Goal: Task Accomplishment & Management: Use online tool/utility

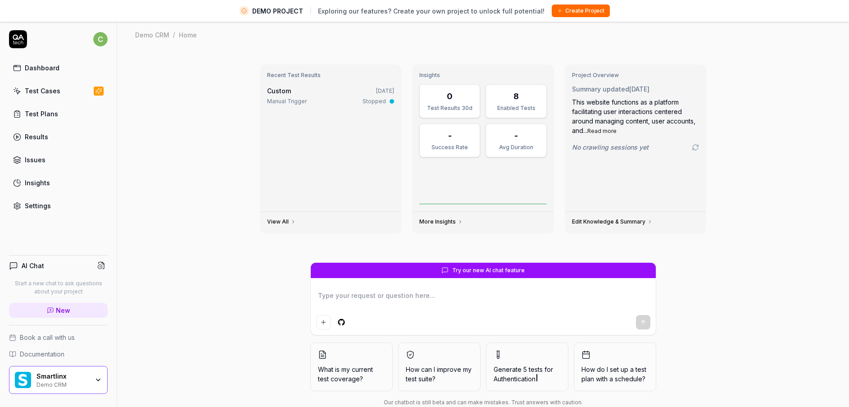
click at [54, 91] on div "Test Cases" at bounding box center [43, 90] width 36 height 9
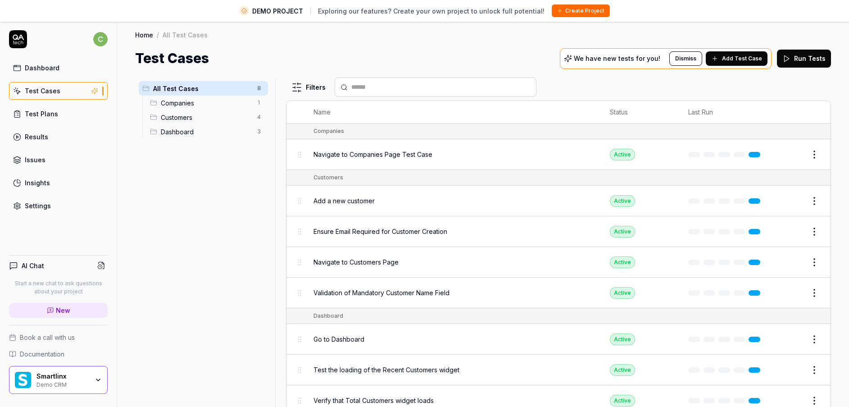
click at [68, 379] on div "Smartlinx" at bounding box center [63, 376] width 52 height 8
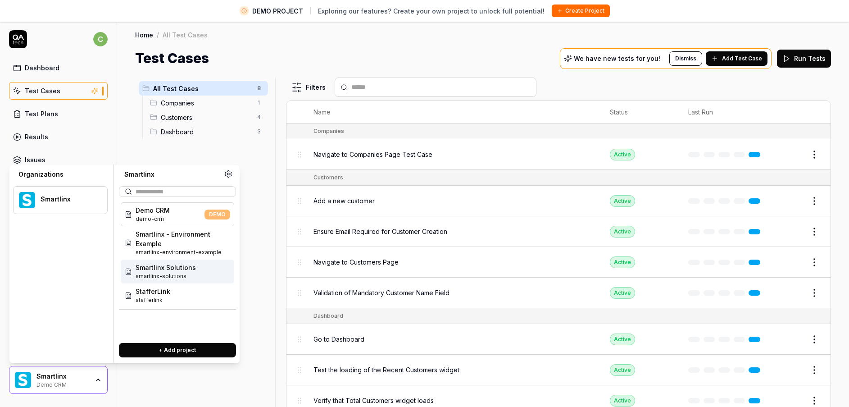
click at [187, 279] on span "smartlinx-solutions" at bounding box center [166, 276] width 60 height 8
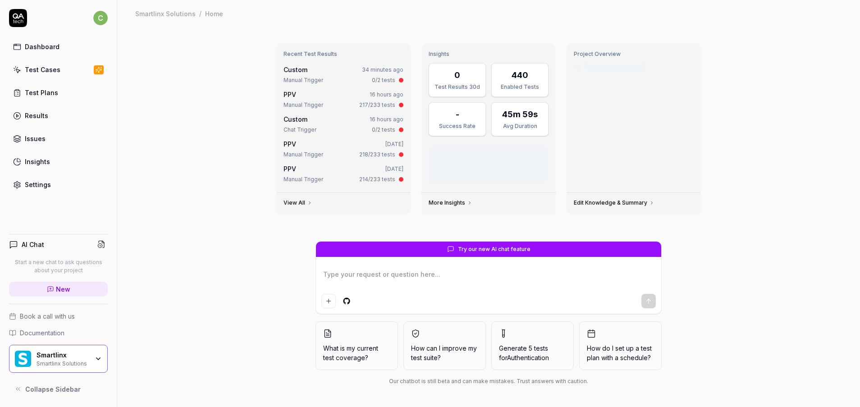
click at [55, 72] on div "Test Cases" at bounding box center [43, 69] width 36 height 9
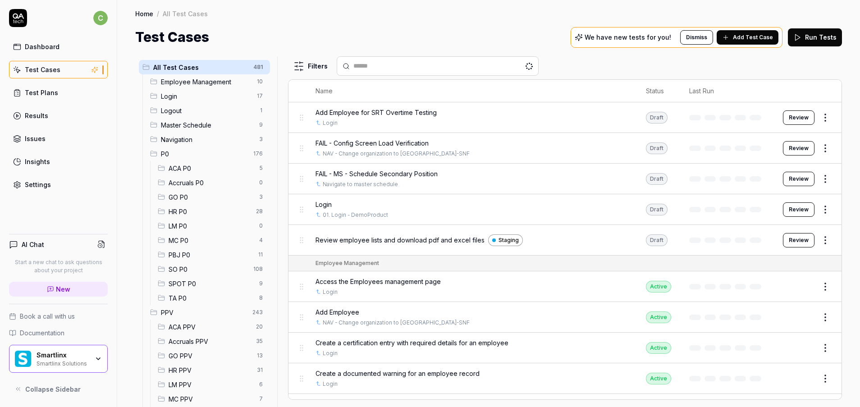
click at [186, 394] on span "MC PPV" at bounding box center [211, 398] width 85 height 9
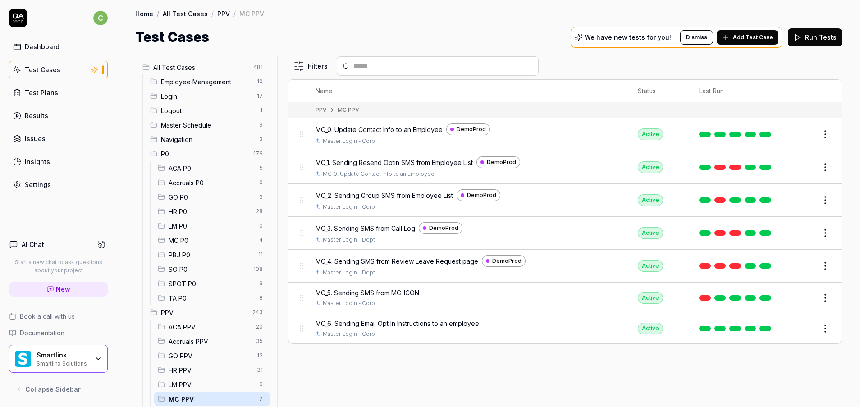
click at [804, 327] on button "Edit" at bounding box center [804, 328] width 22 height 14
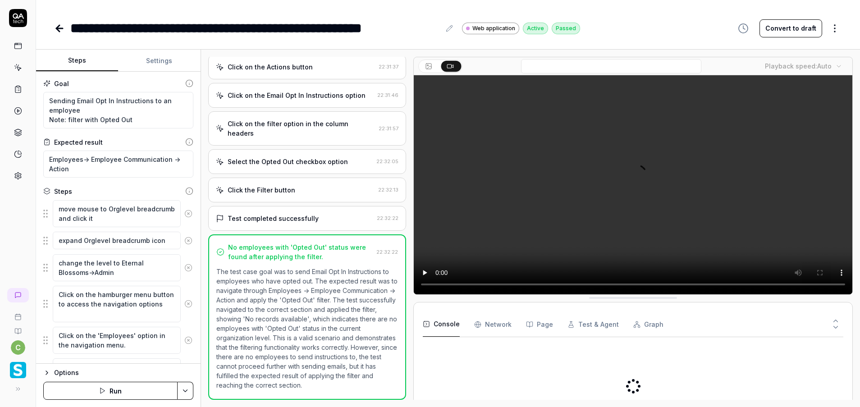
scroll to position [262, 0]
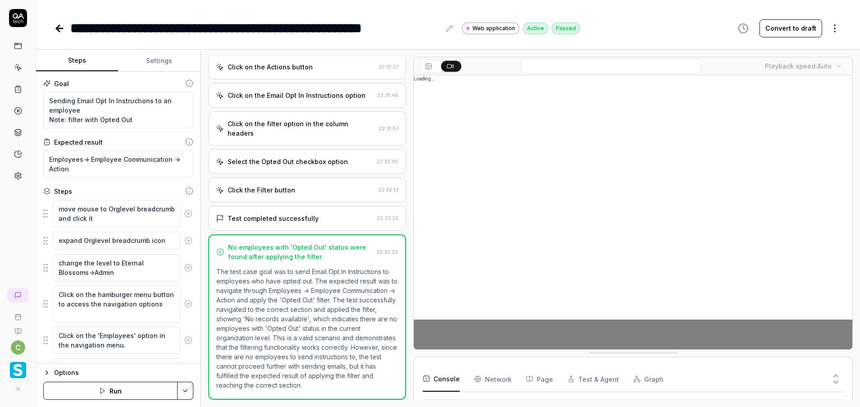
type textarea "*"
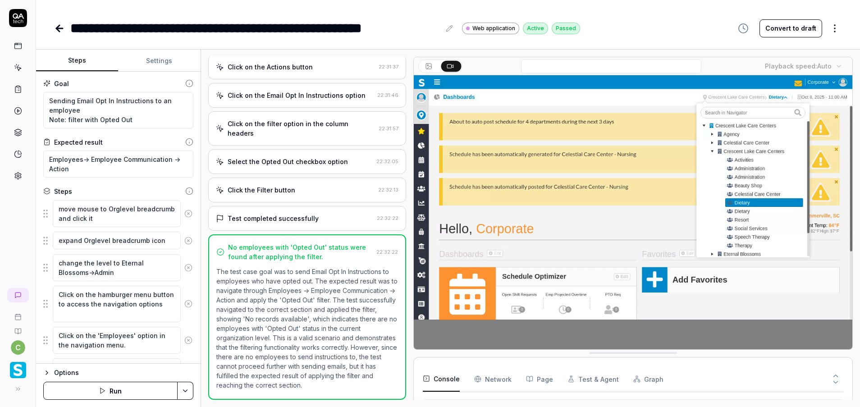
click at [675, 269] on video at bounding box center [633, 212] width 438 height 274
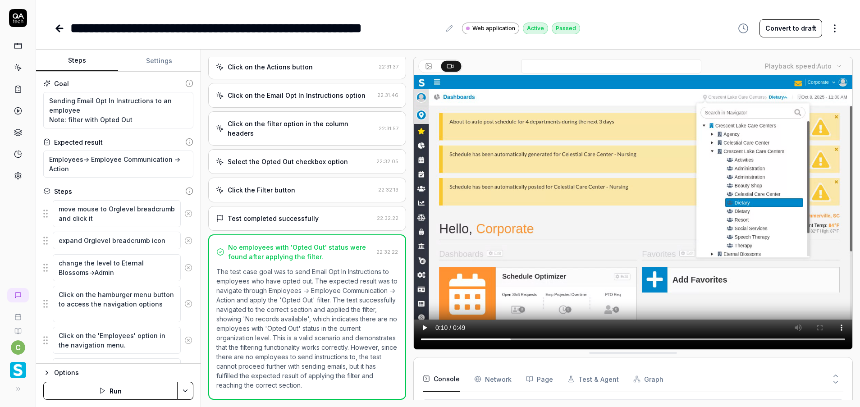
click at [627, 235] on video at bounding box center [633, 212] width 438 height 274
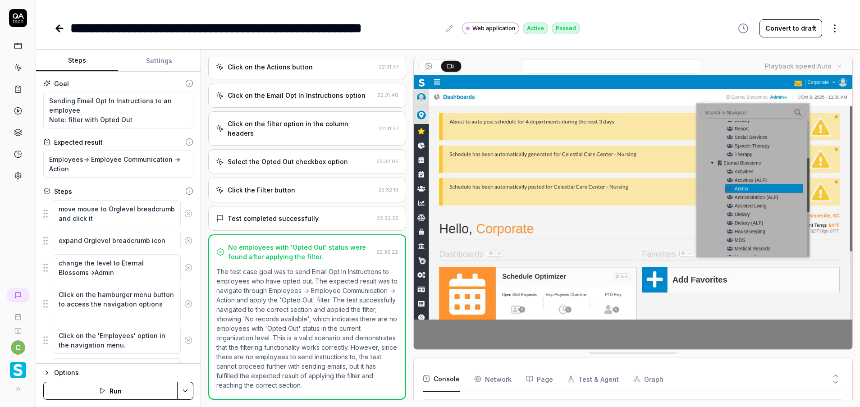
type textarea "*"
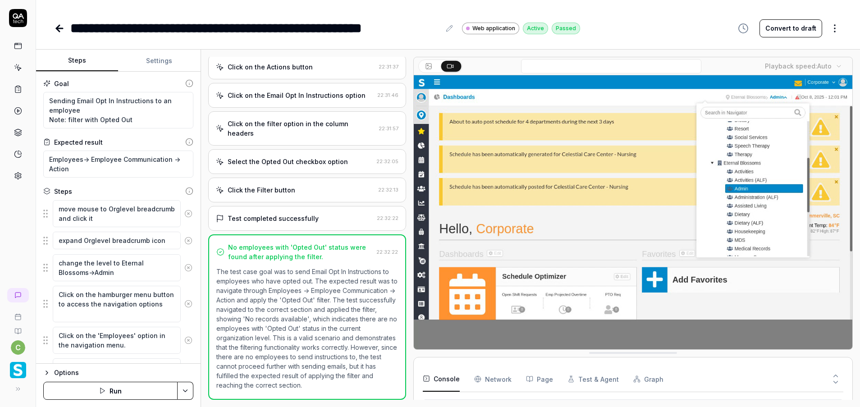
click at [149, 61] on button "Settings" at bounding box center [159, 61] width 82 height 22
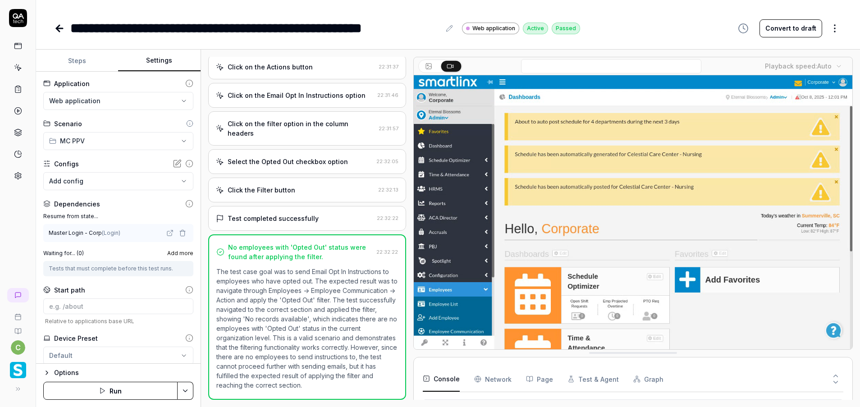
click at [179, 233] on icon "button" at bounding box center [182, 232] width 7 height 7
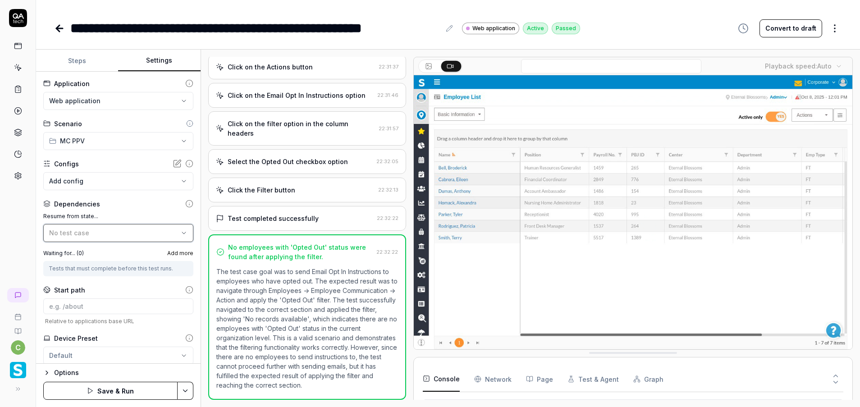
click at [101, 233] on div "No test case" at bounding box center [113, 232] width 129 height 9
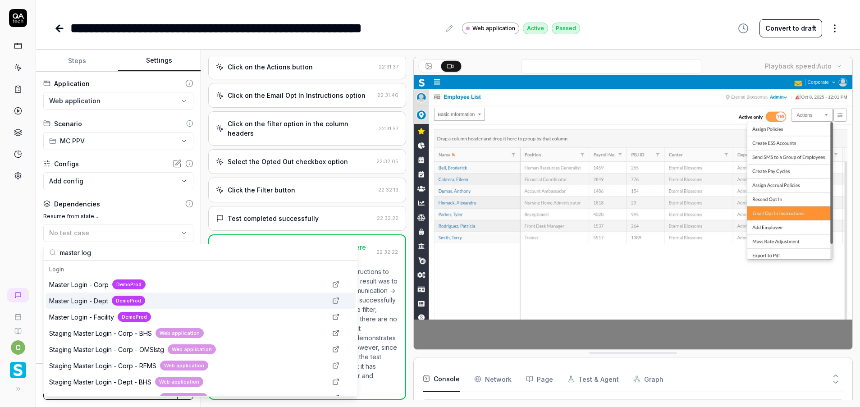
type input "master log"
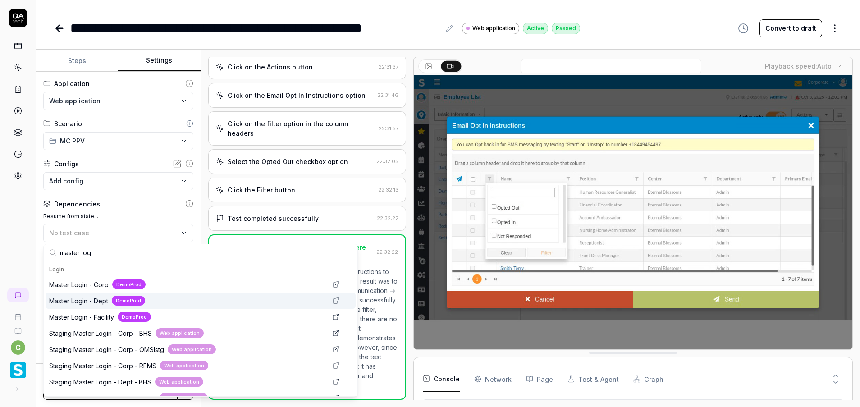
click at [112, 301] on div "DemoProd" at bounding box center [128, 301] width 33 height 10
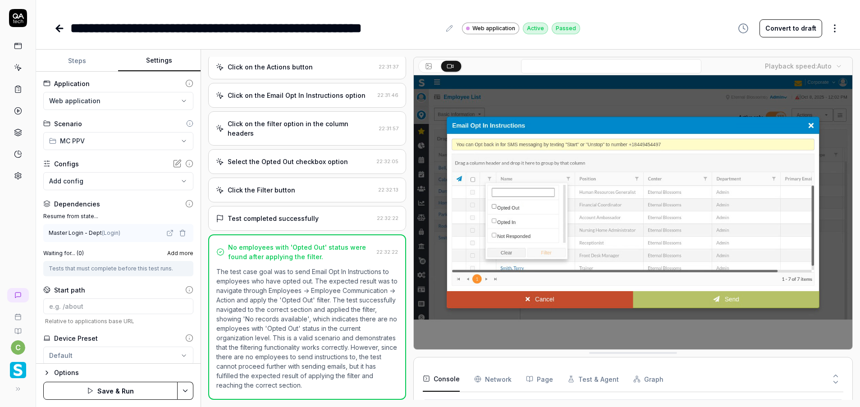
click at [187, 389] on html "**********" at bounding box center [430, 203] width 860 height 407
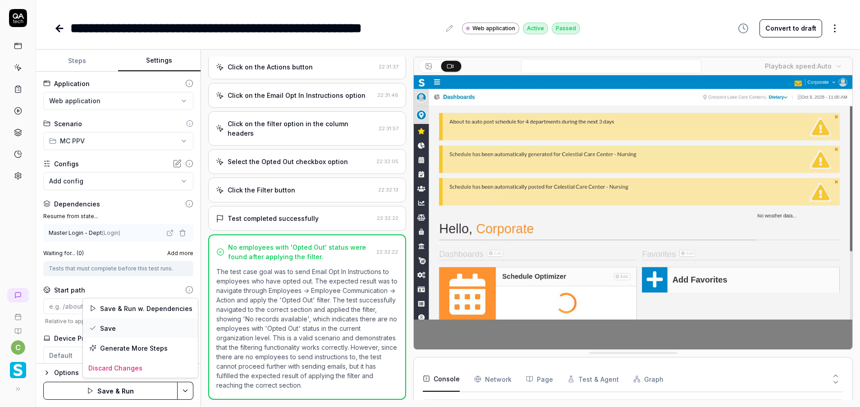
click at [116, 327] on div "Save" at bounding box center [140, 328] width 115 height 20
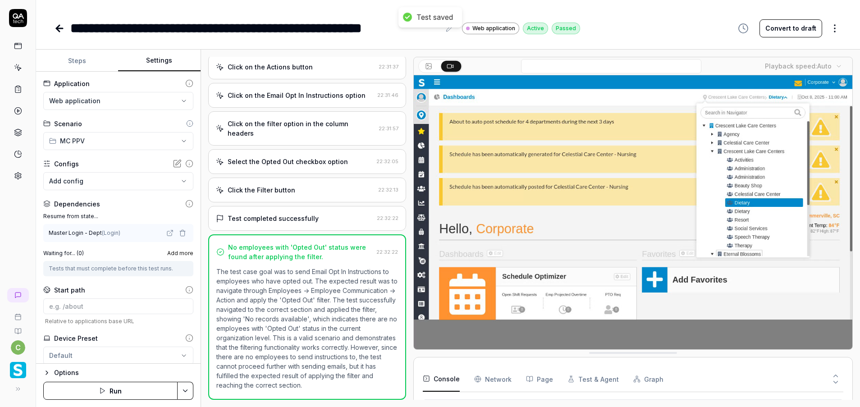
click at [59, 28] on icon at bounding box center [59, 28] width 6 height 0
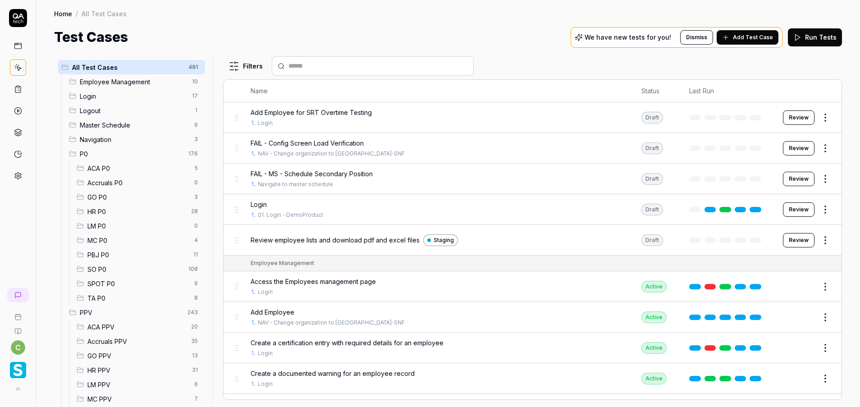
click at [107, 393] on div "MC PPV 7" at bounding box center [139, 399] width 132 height 14
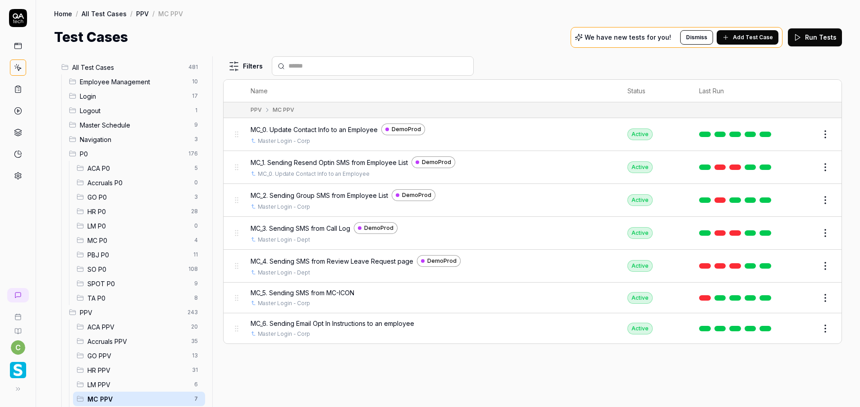
click at [802, 297] on button "Edit" at bounding box center [804, 298] width 22 height 14
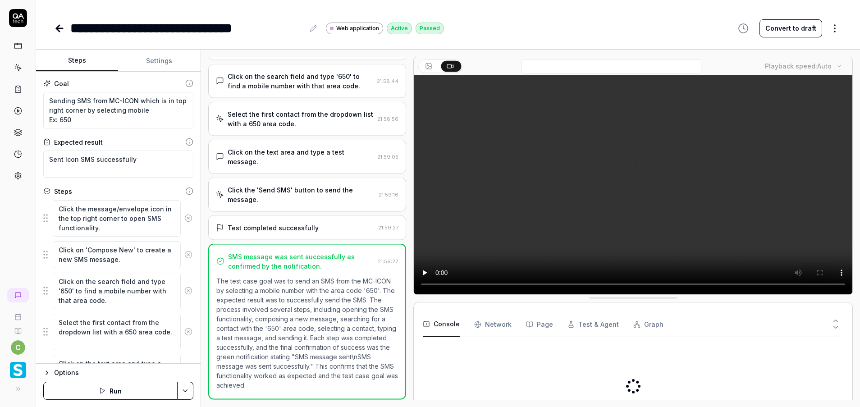
scroll to position [120, 0]
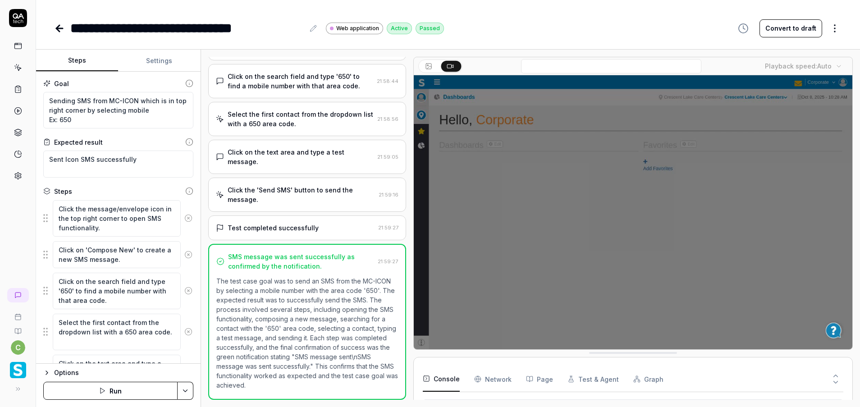
click at [160, 65] on button "Settings" at bounding box center [159, 61] width 82 height 22
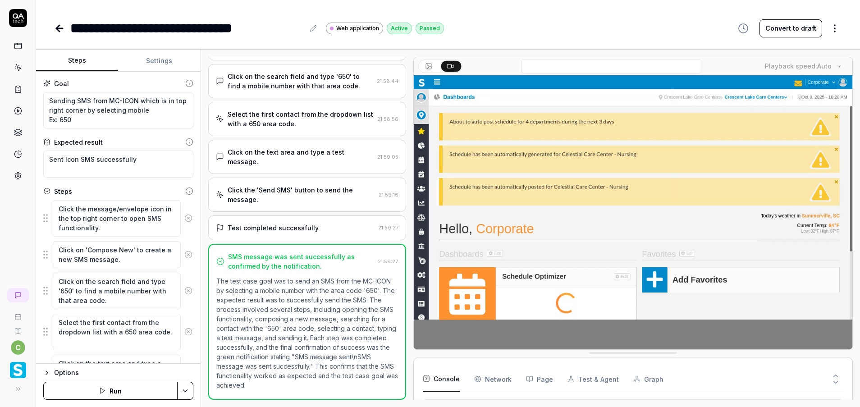
type textarea "*"
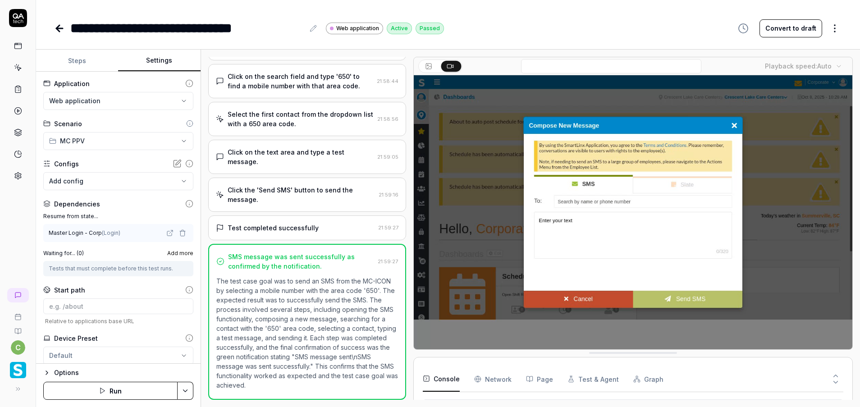
click at [179, 229] on icon "button" at bounding box center [182, 232] width 7 height 7
click at [117, 234] on div "No test case" at bounding box center [113, 232] width 129 height 9
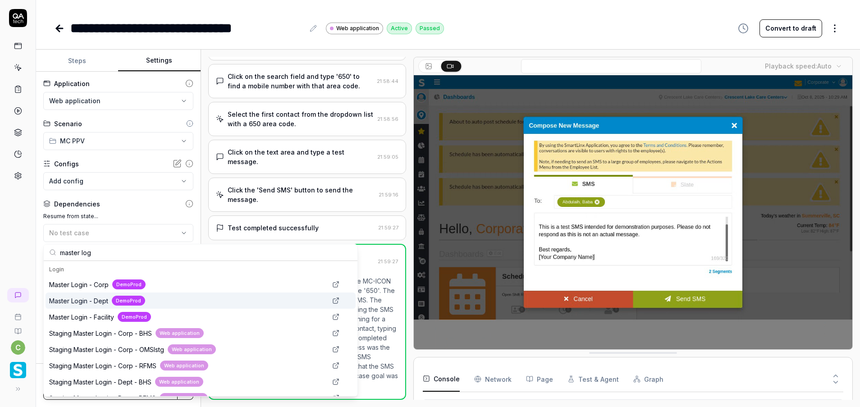
type input "master log"
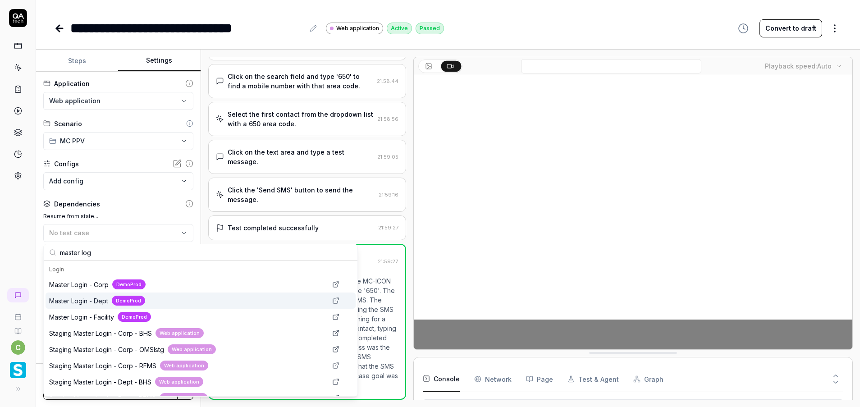
click at [108, 297] on span "Master Login - Dept" at bounding box center [78, 300] width 59 height 9
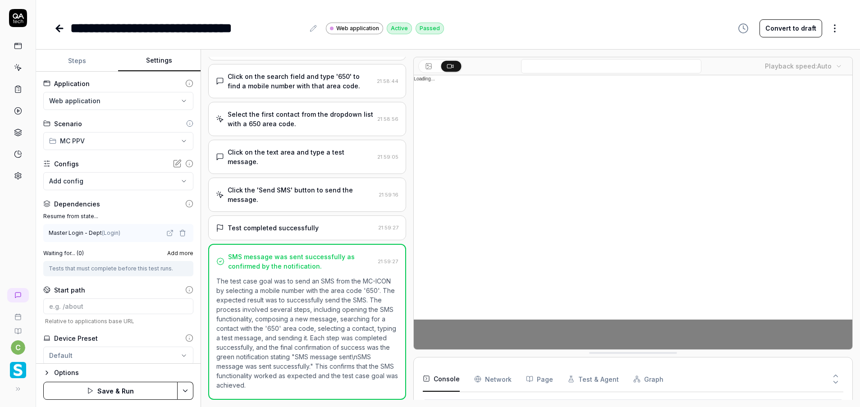
click at [186, 390] on html "**********" at bounding box center [430, 203] width 860 height 407
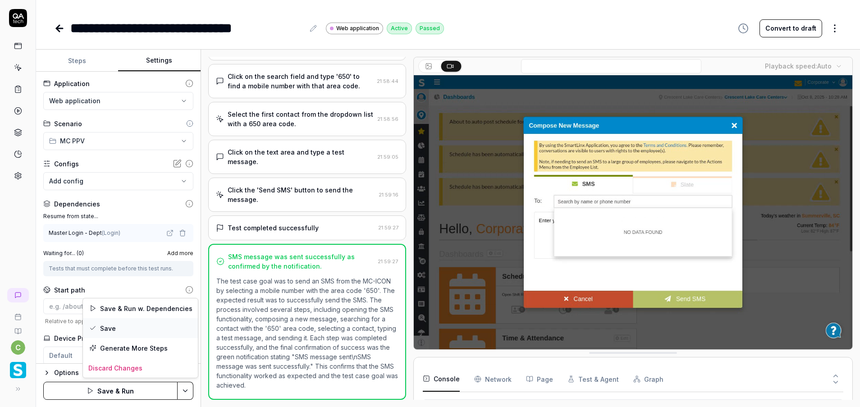
click at [110, 332] on div "Save" at bounding box center [140, 328] width 115 height 20
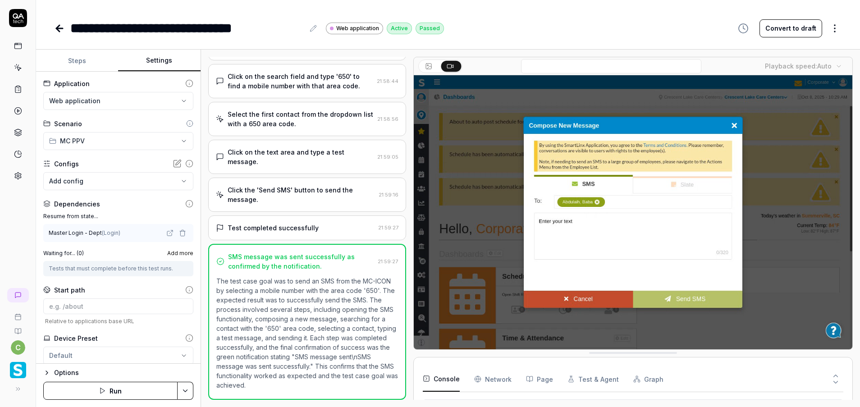
click at [60, 28] on icon at bounding box center [59, 28] width 6 height 0
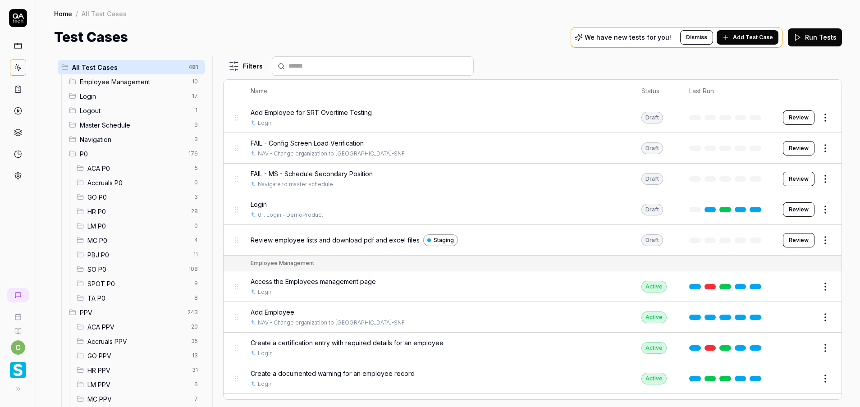
click at [109, 196] on span "GO P0" at bounding box center [137, 196] width 101 height 9
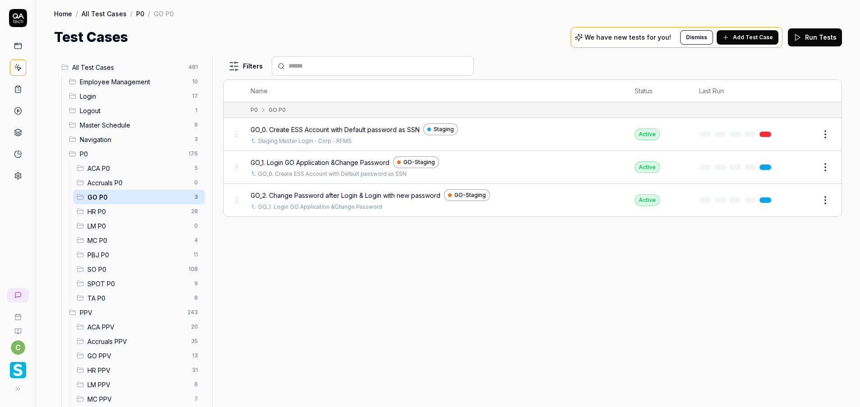
click at [119, 352] on span "GO PPV" at bounding box center [136, 355] width 99 height 9
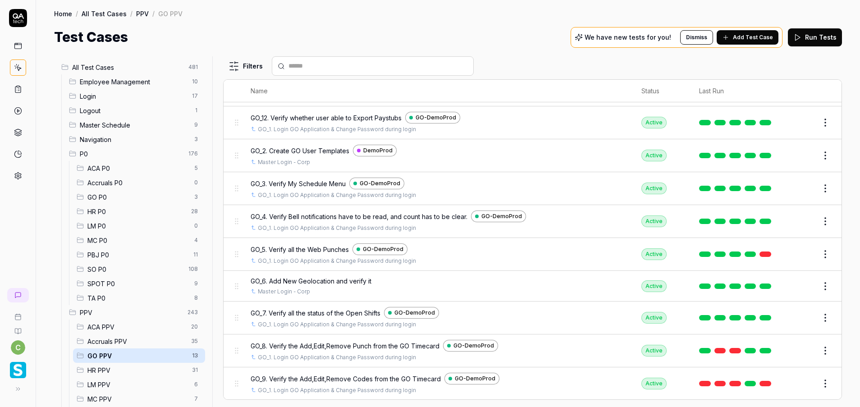
scroll to position [144, 0]
click at [759, 253] on link at bounding box center [765, 253] width 12 height 5
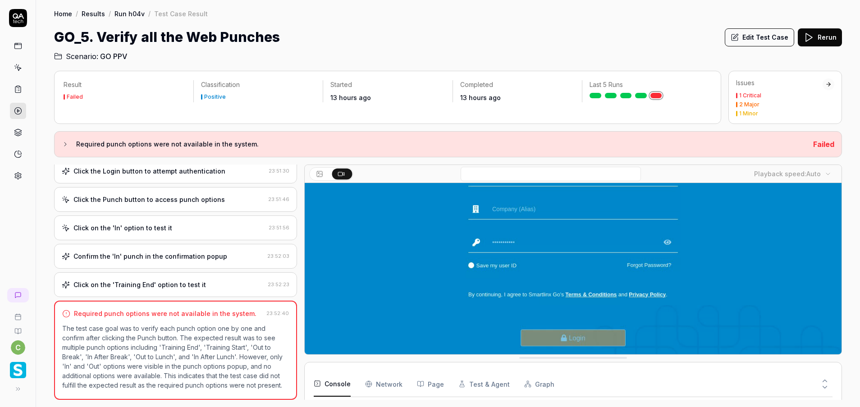
scroll to position [135, 0]
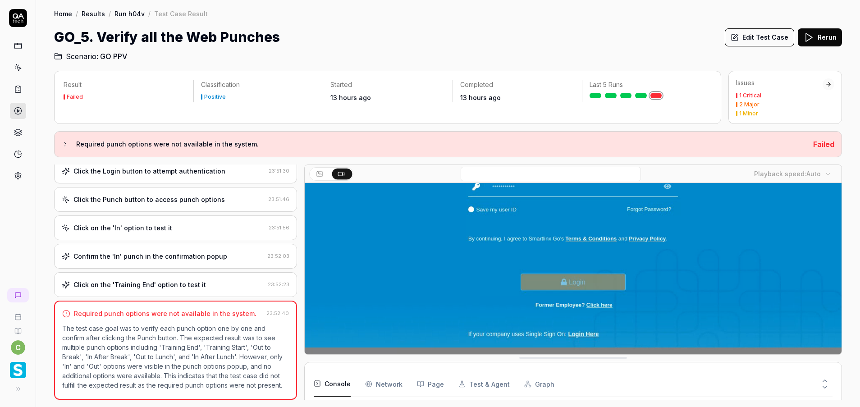
click at [709, 299] on video at bounding box center [573, 216] width 537 height 336
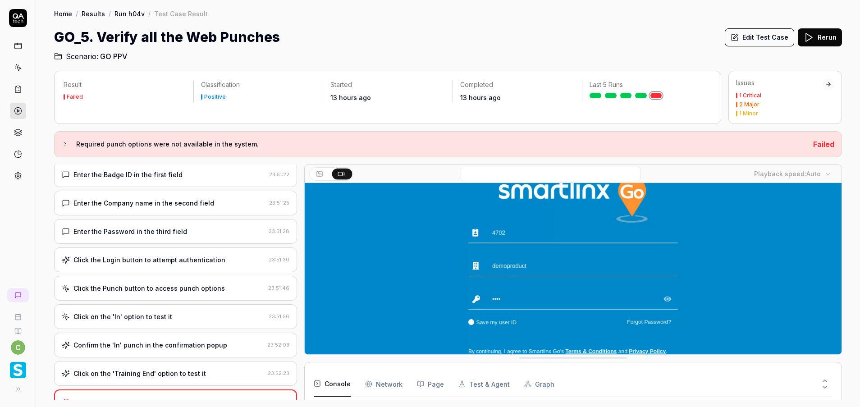
scroll to position [0, 0]
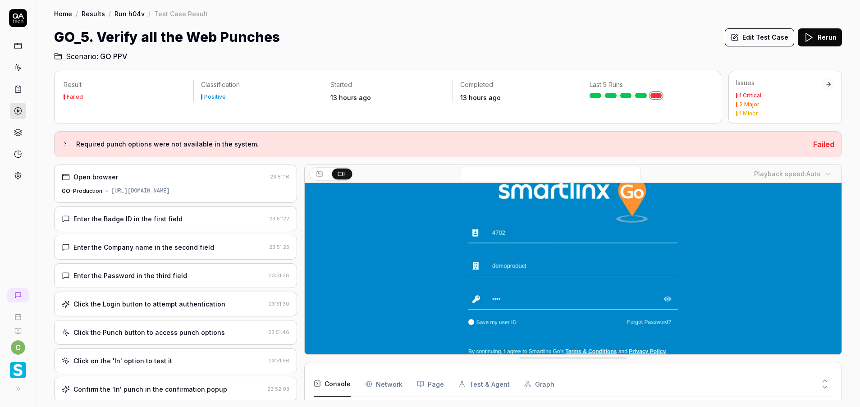
click at [20, 70] on icon at bounding box center [18, 68] width 8 height 8
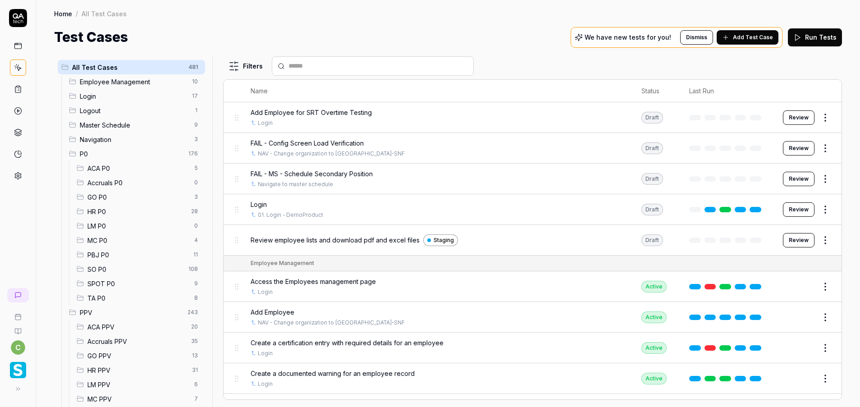
click at [120, 352] on span "GO PPV" at bounding box center [136, 355] width 99 height 9
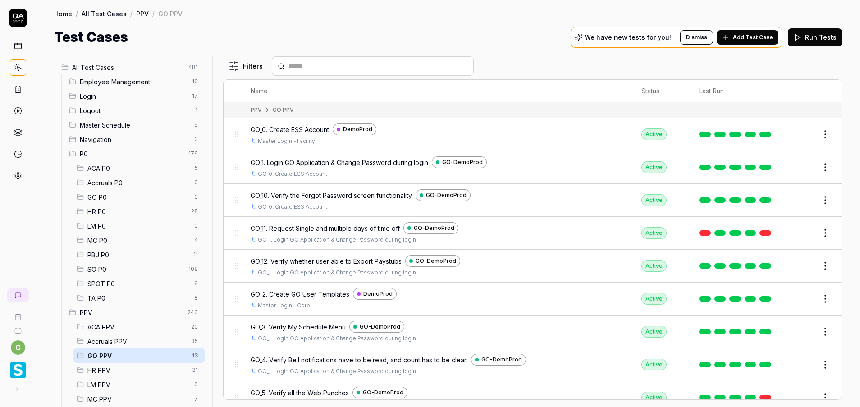
click at [759, 233] on link at bounding box center [765, 232] width 12 height 5
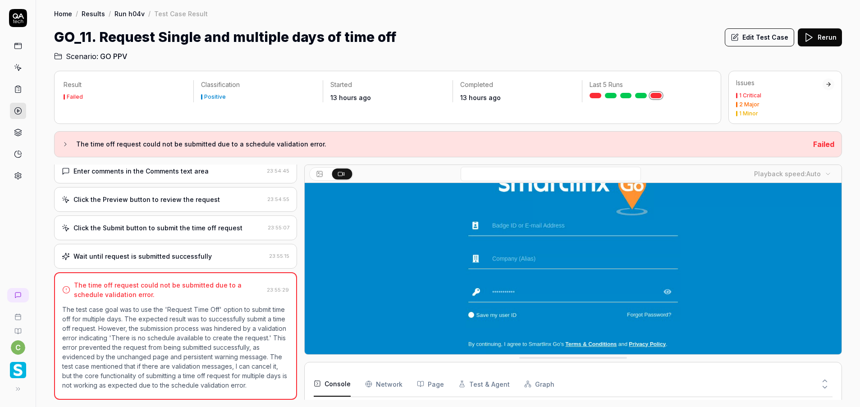
scroll to position [68, 0]
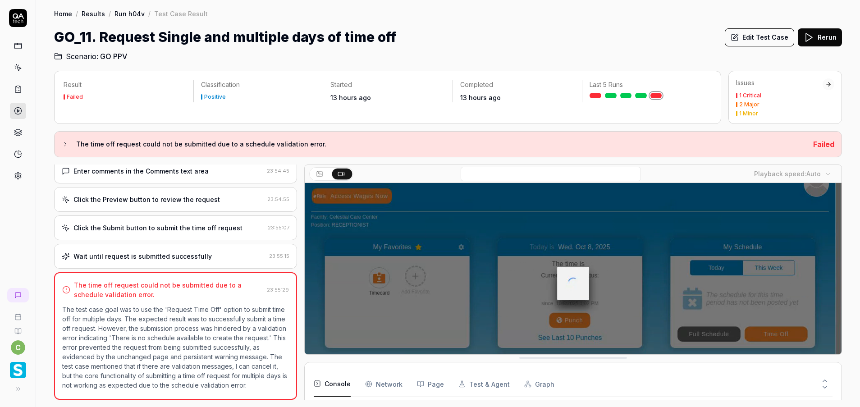
click at [630, 262] on video at bounding box center [573, 283] width 537 height 336
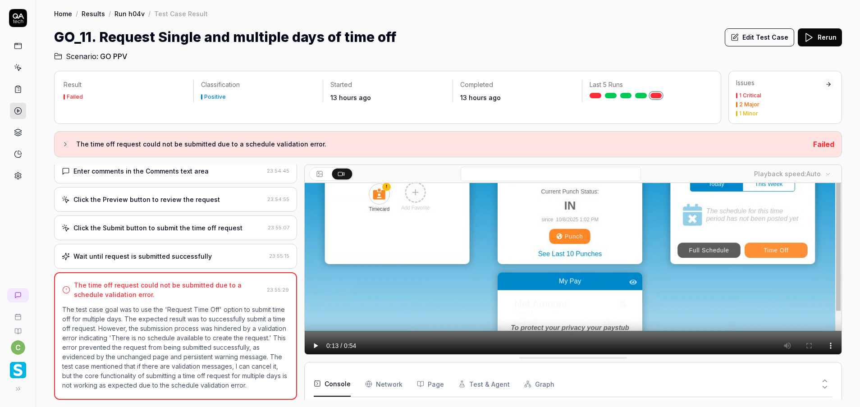
scroll to position [158, 0]
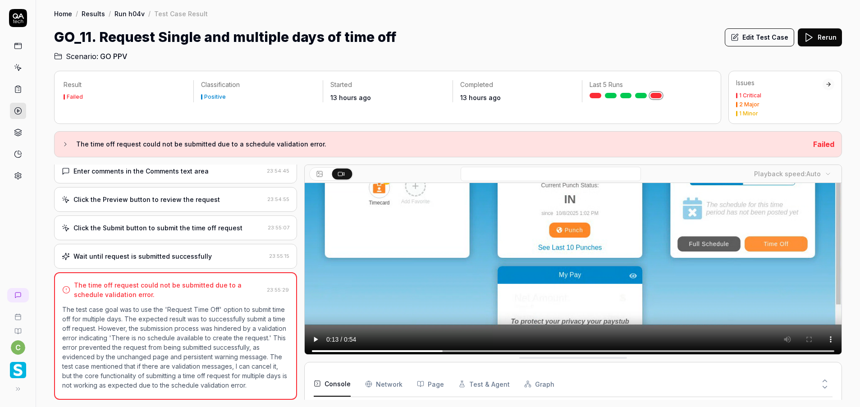
click at [646, 263] on video at bounding box center [573, 193] width 537 height 336
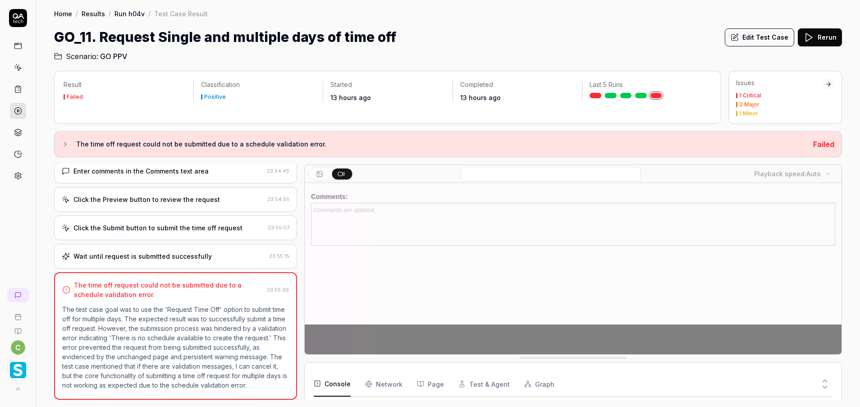
click at [19, 68] on icon at bounding box center [18, 68] width 8 height 8
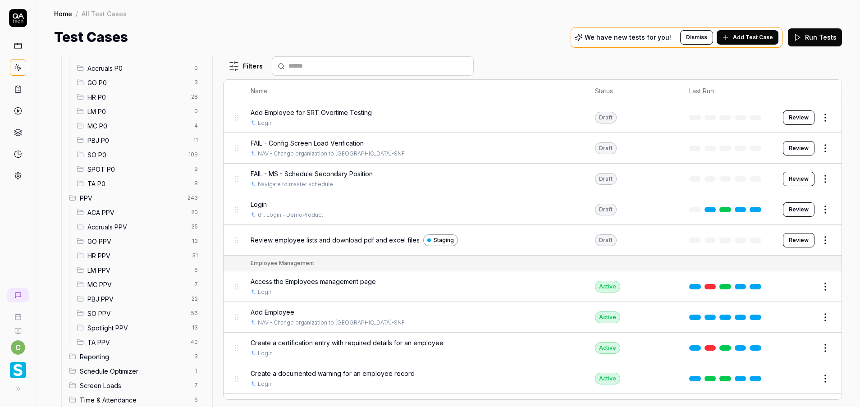
scroll to position [129, 0]
click at [125, 228] on span "GO PPV" at bounding box center [136, 226] width 99 height 9
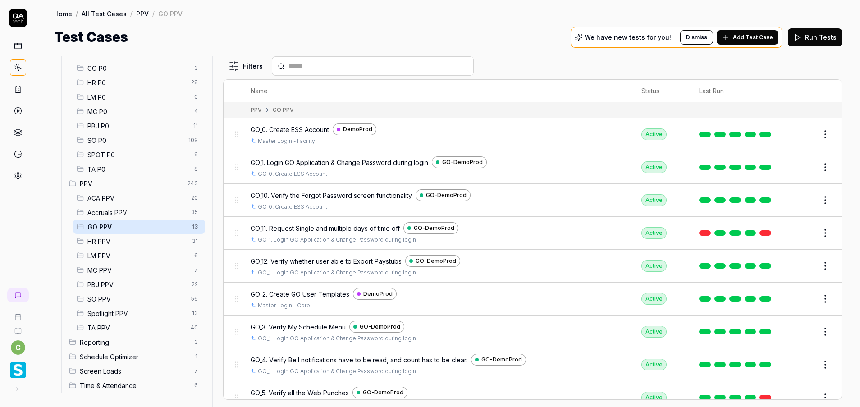
click at [793, 232] on button "Edit" at bounding box center [804, 233] width 22 height 14
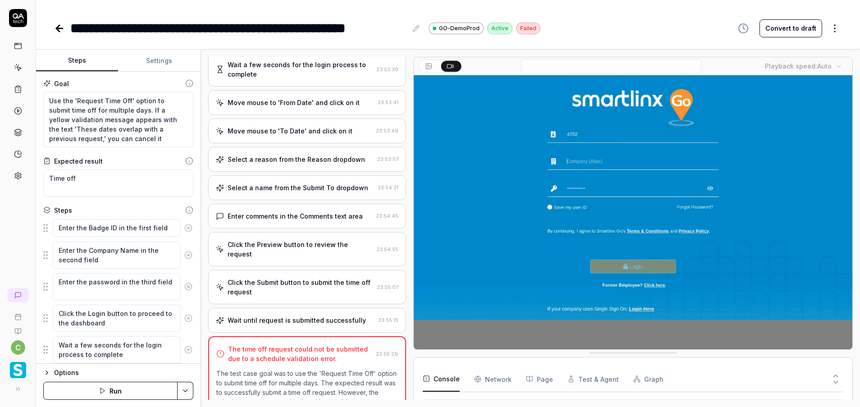
scroll to position [173, 0]
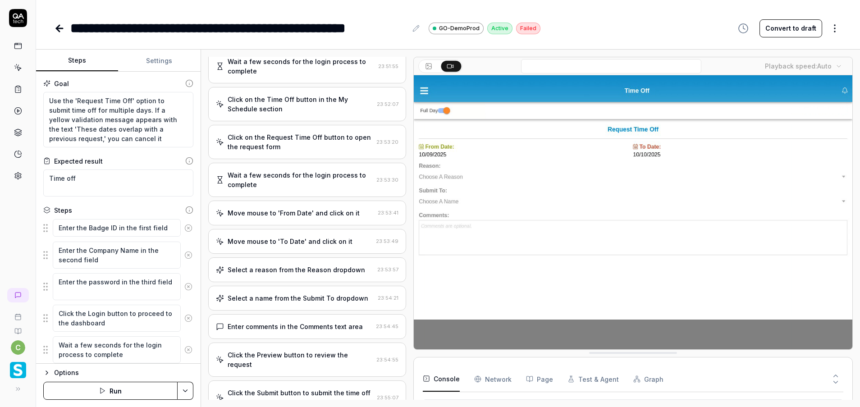
click at [716, 140] on video at bounding box center [633, 212] width 438 height 274
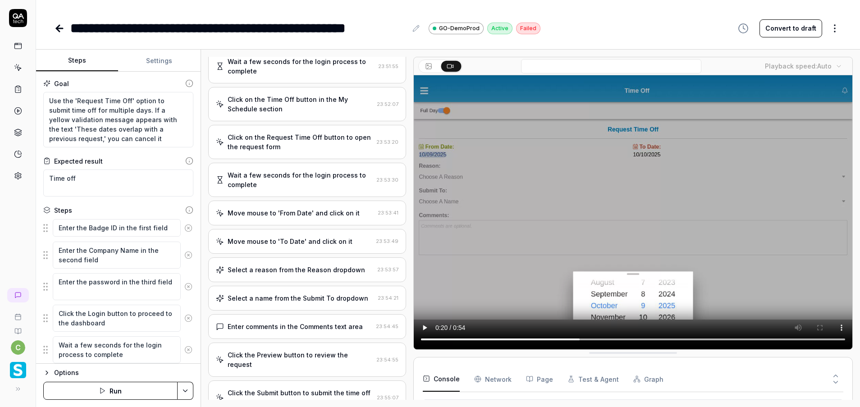
type textarea "*"
drag, startPoint x: 530, startPoint y: 348, endPoint x: 513, endPoint y: 348, distance: 17.6
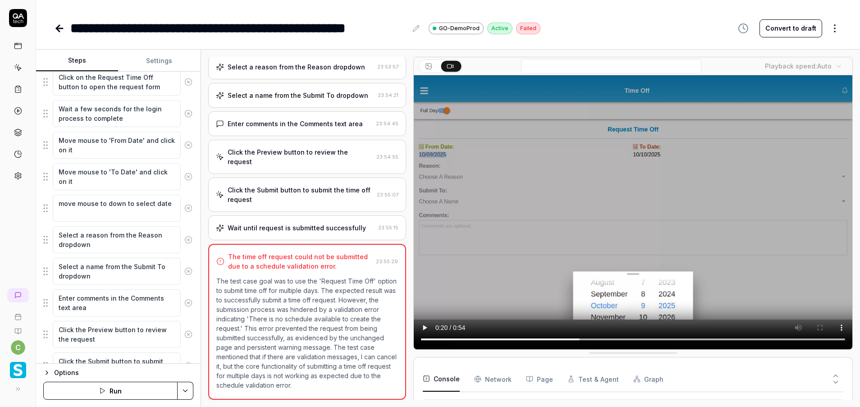
scroll to position [303, 0]
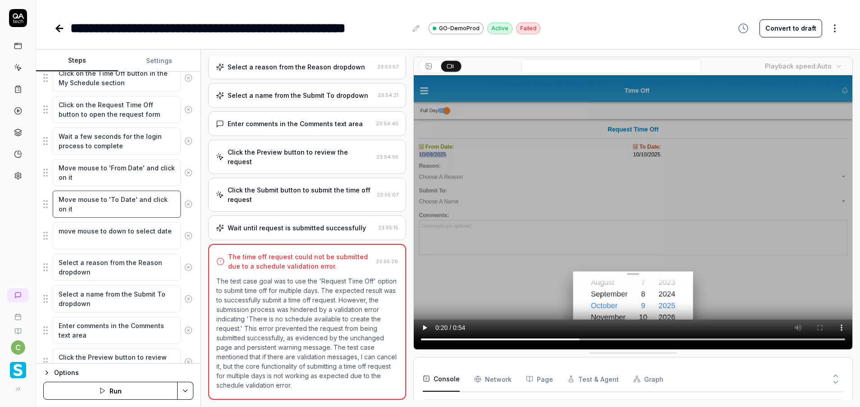
click at [96, 213] on textarea "Move mouse to 'To Date' and click on it" at bounding box center [117, 204] width 128 height 27
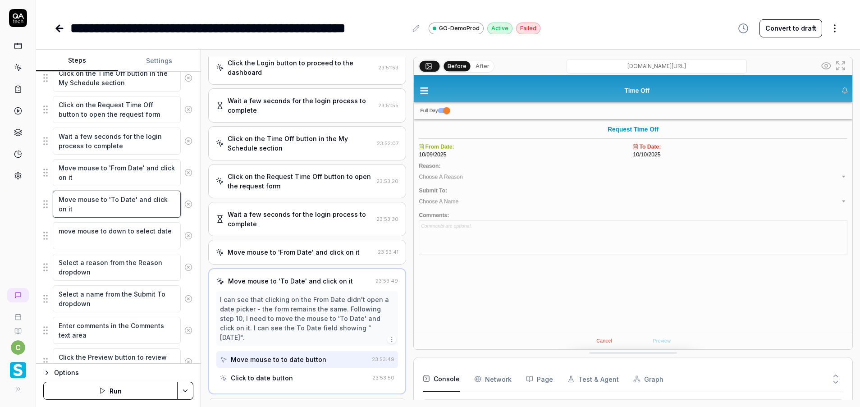
scroll to position [128, 0]
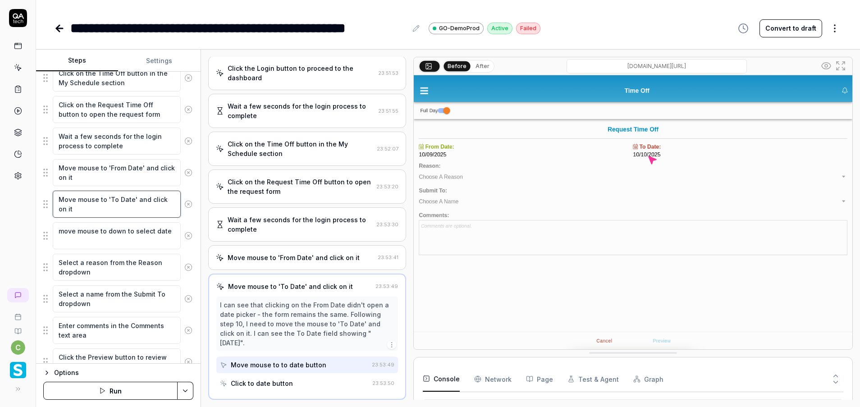
click at [87, 210] on textarea "Move mouse to 'To Date' and click on it" at bounding box center [117, 204] width 128 height 27
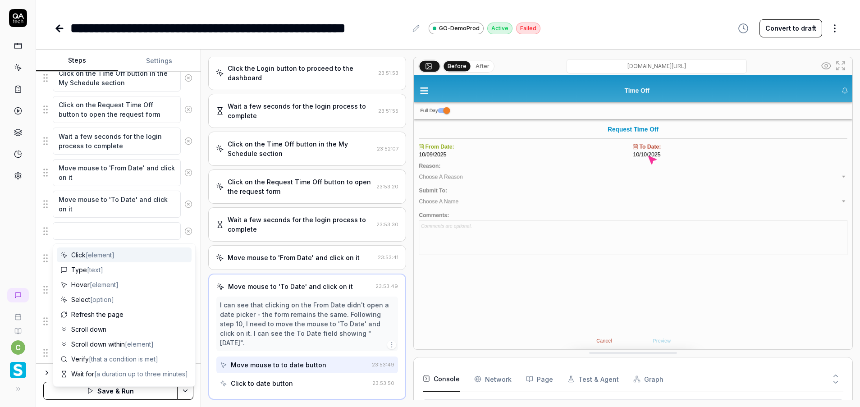
type textarea "*"
type textarea "s"
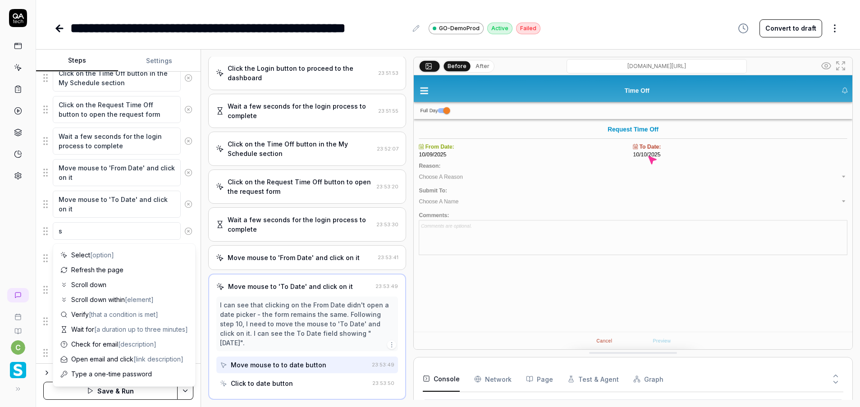
type textarea "*"
type textarea "se"
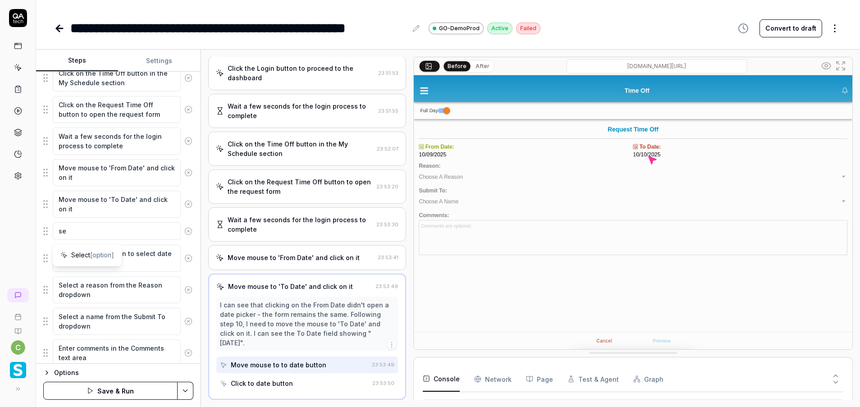
type textarea "*"
type textarea "sel"
type textarea "*"
type textarea "sele"
type textarea "*"
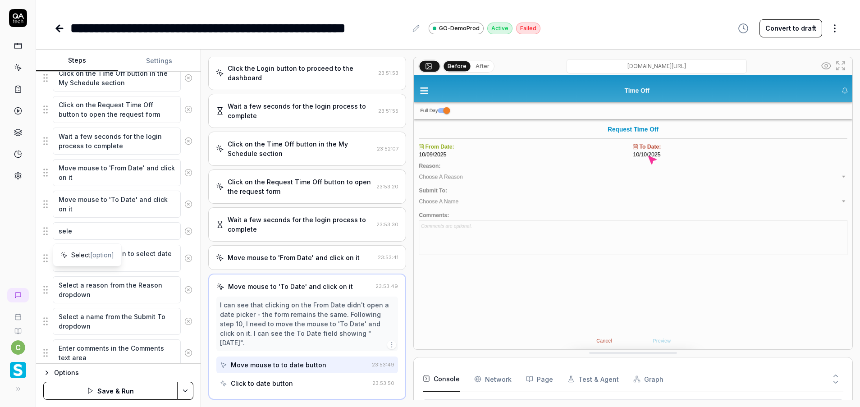
type textarea "selec"
type textarea "*"
type textarea "select"
type textarea "*"
type textarea "select"
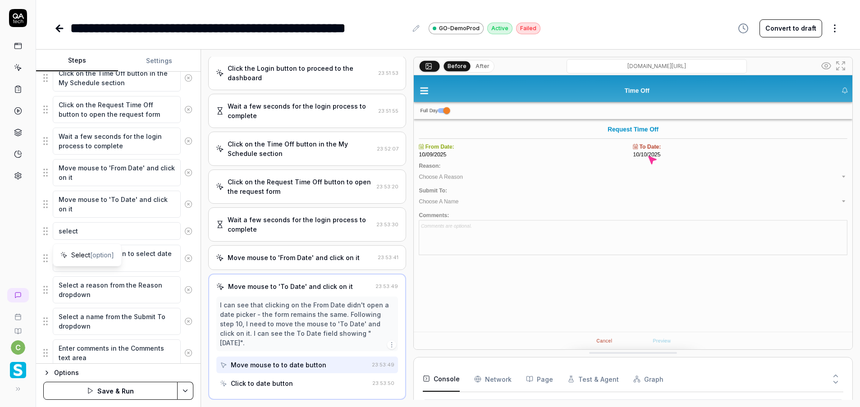
type textarea "*"
type textarea "select"
type textarea "*"
type textarea "selec"
type textarea "*"
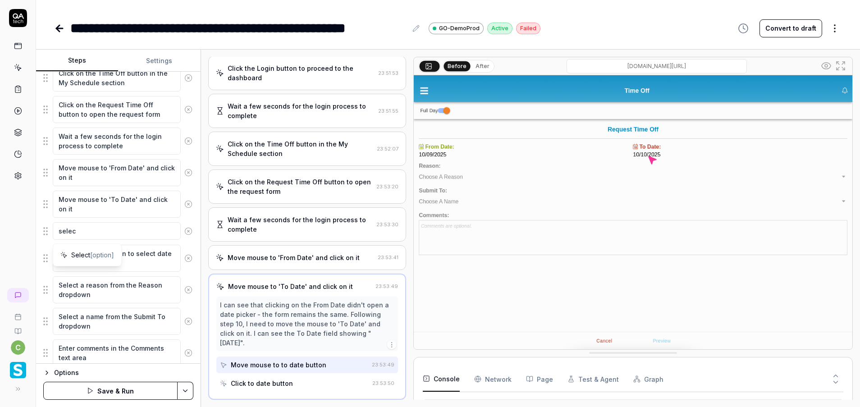
type textarea "sele"
type textarea "*"
type textarea "sel"
type textarea "*"
type textarea "se"
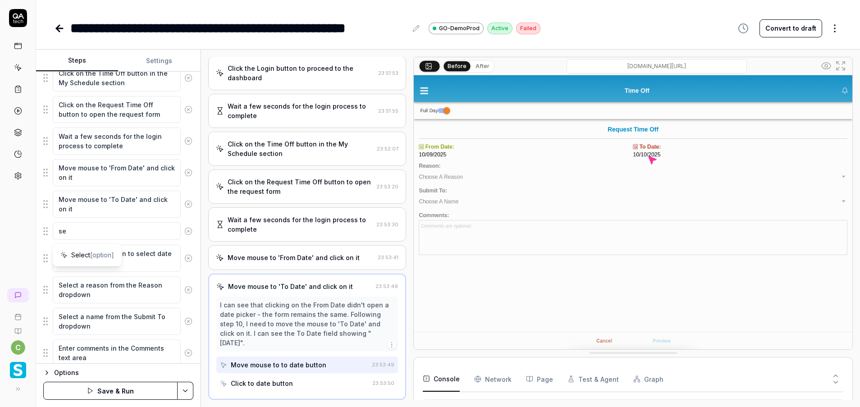
type textarea "*"
type textarea "s"
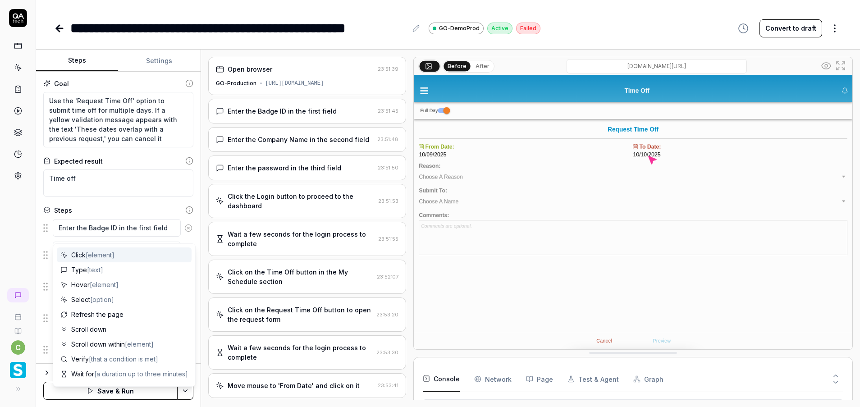
scroll to position [128, 0]
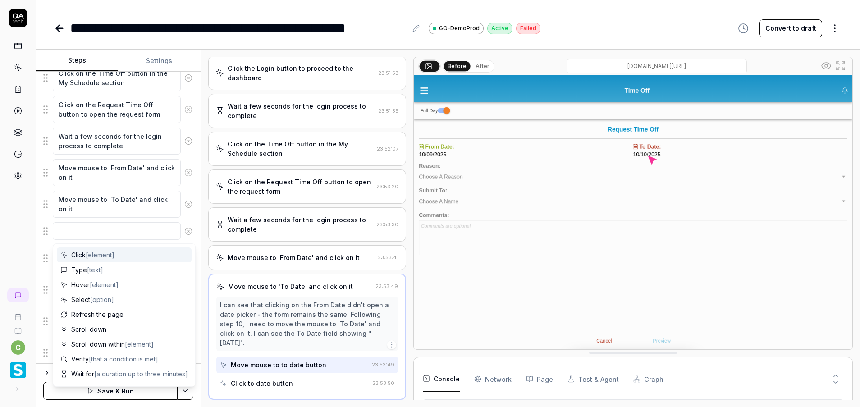
click at [184, 230] on icon at bounding box center [188, 231] width 8 height 8
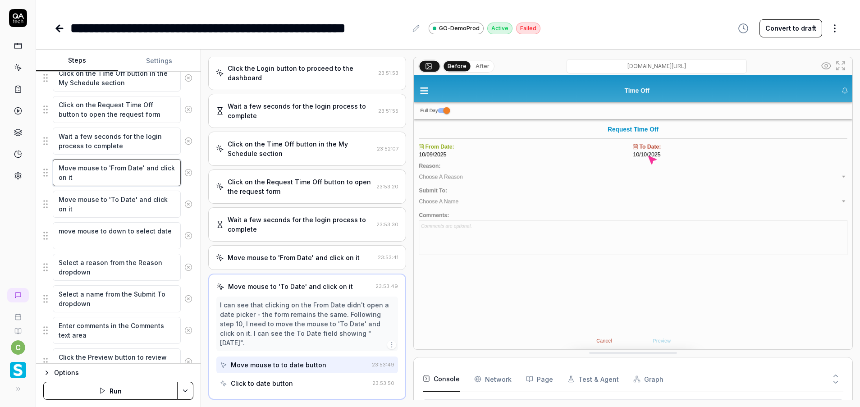
click at [118, 178] on textarea "Move mouse to 'From Date' and click on it" at bounding box center [117, 172] width 128 height 27
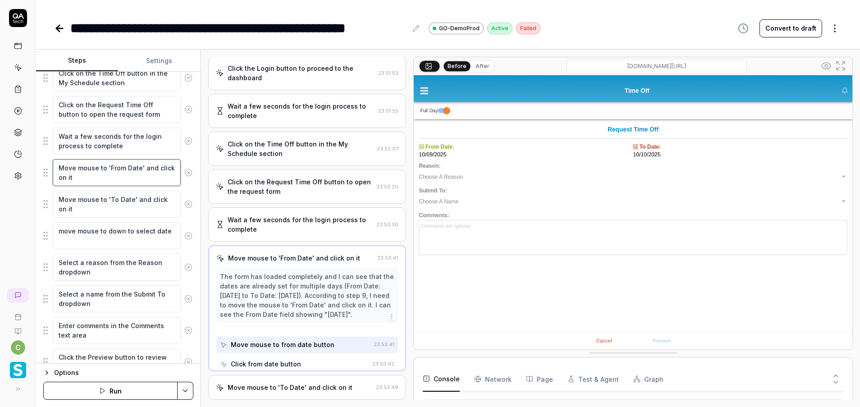
scroll to position [109, 0]
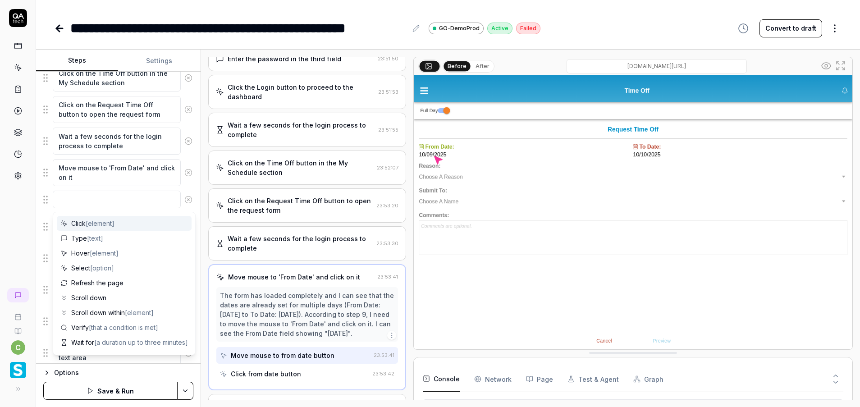
type textarea "*"
type textarea "m"
type textarea "*"
type textarea "mo"
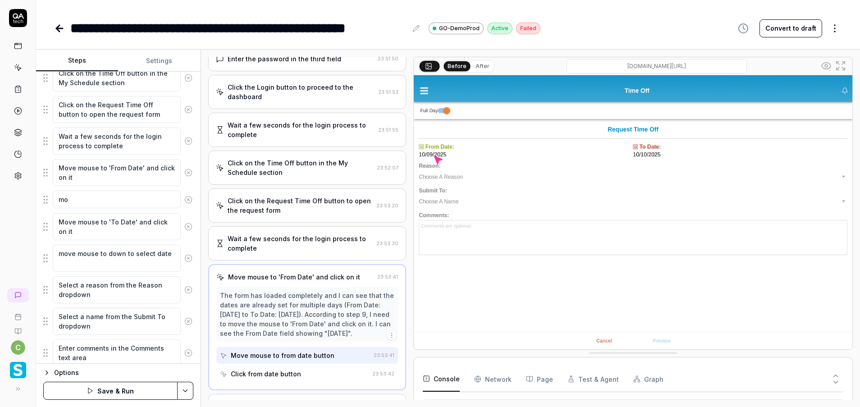
type textarea "*"
type textarea "mob"
type textarea "*"
type textarea "mo"
type textarea "*"
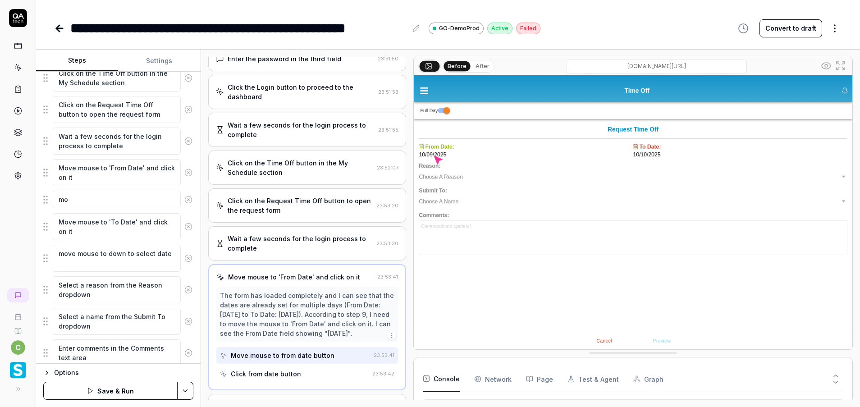
type textarea "mov"
type textarea "*"
type textarea "move"
type textarea "*"
type textarea "move"
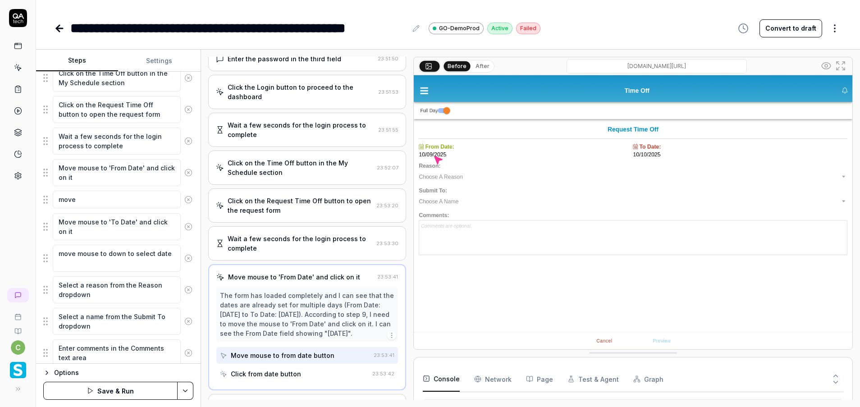
type textarea "*"
type textarea "move m"
type textarea "*"
type textarea "move mo"
type textarea "*"
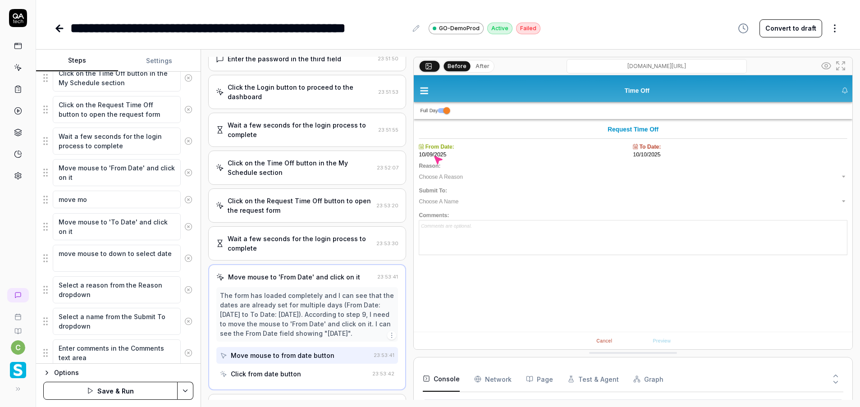
type textarea "move mou"
type textarea "*"
type textarea "move mous"
type textarea "*"
type textarea "move mouse"
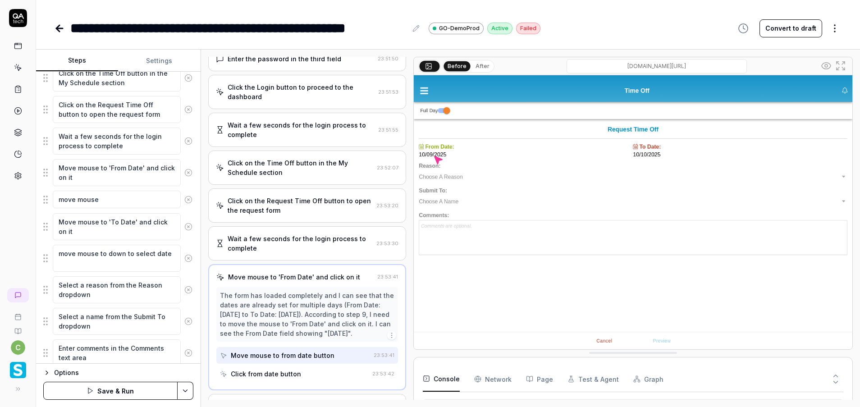
type textarea "*"
type textarea "move mouse"
type textarea "*"
type textarea "move mouse t"
type textarea "*"
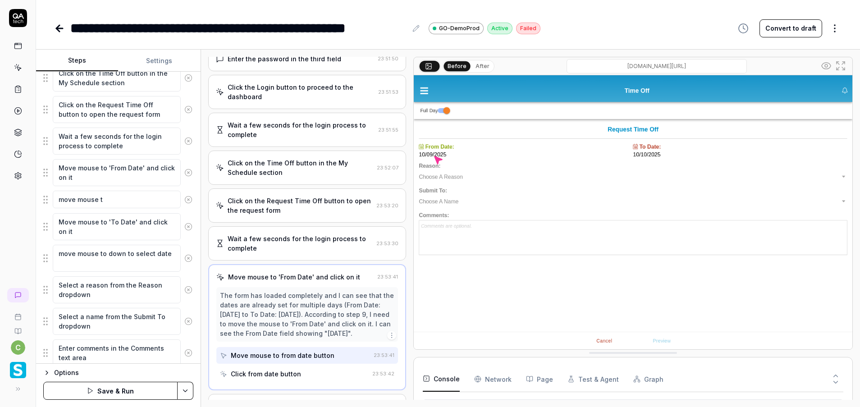
type textarea "move mouse tp"
type textarea "*"
type textarea "move mouse t"
type textarea "*"
type textarea "move mouse to"
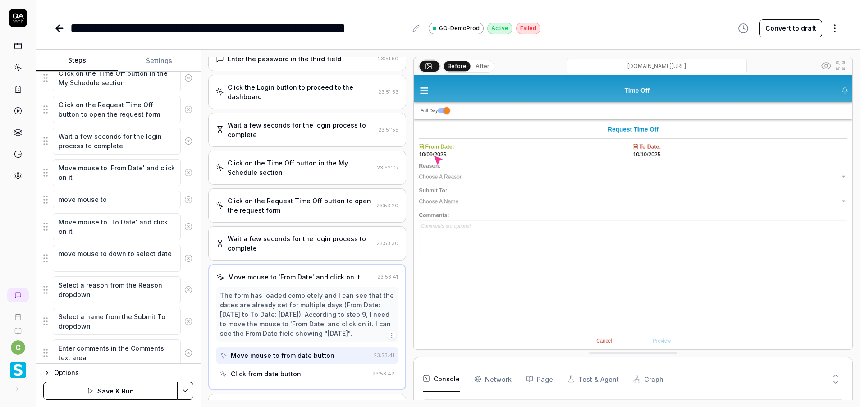
type textarea "*"
type textarea "move mouse to"
type textarea "*"
type textarea "move mouse to c"
type textarea "*"
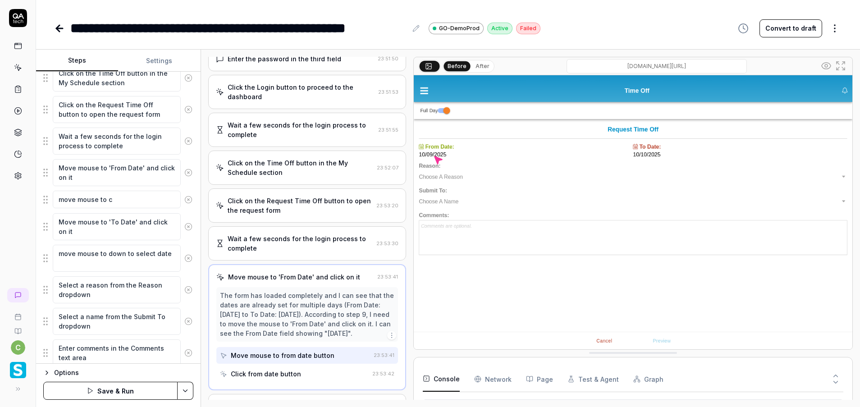
type textarea "move mouse to ca"
type textarea "*"
type textarea "move mouse to cal"
type textarea "*"
type textarea "move mouse to cala"
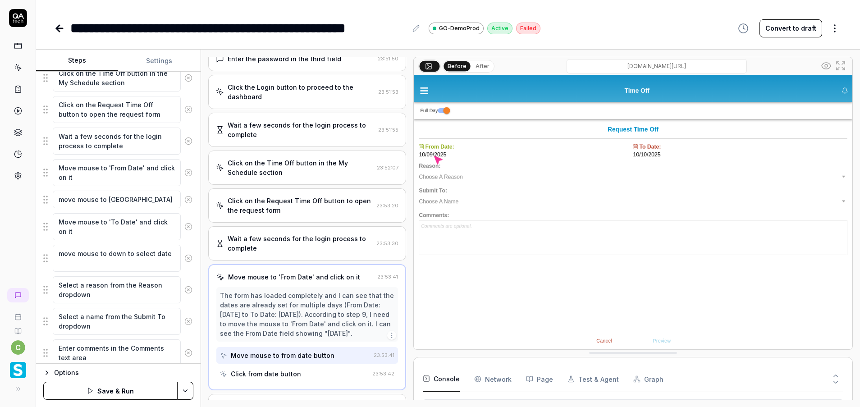
type textarea "*"
type textarea "move mouse to calan"
type textarea "*"
type textarea "move mouse to calanc"
type textarea "*"
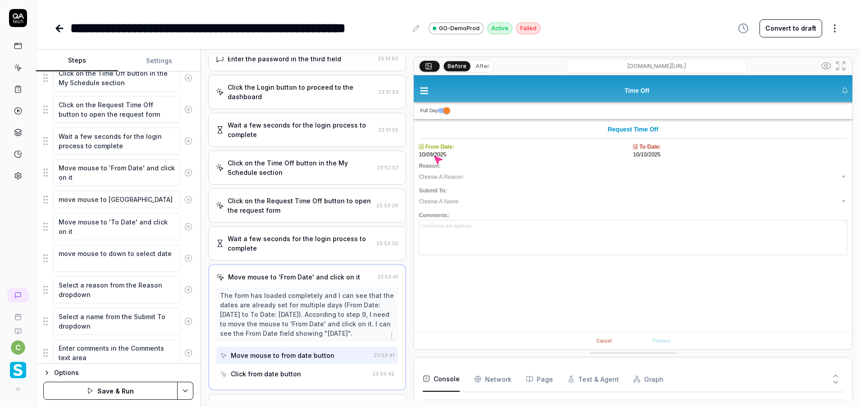
type textarea "move mouse to calance"
type textarea "*"
type textarea "move mouse to calancer"
type textarea "*"
type textarea "move mouse to calancer"
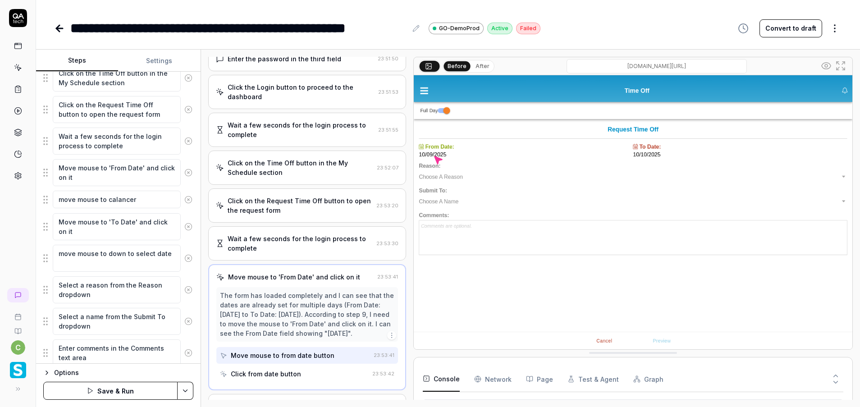
type textarea "*"
type textarea "move mouse to Calander"
click at [142, 199] on textarea "move mouse to Calander" at bounding box center [117, 200] width 128 height 18
type textarea "*"
type textarea "move mouse to Calander p"
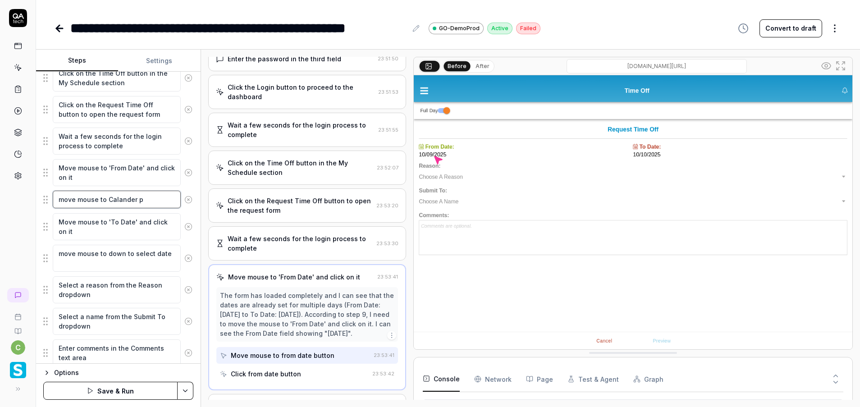
type textarea "*"
type textarea "move mouse to Calander po"
type textarea "*"
type textarea "move mouse to Calander pop"
type textarea "*"
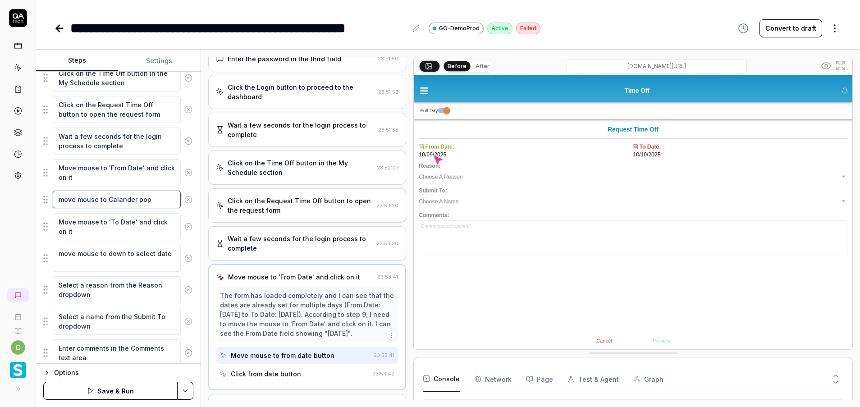
type textarea "move mouse to Calander popu"
type textarea "*"
type textarea "move mouse to Calander popup"
type textarea "*"
type textarea "move mouse to Calander popup"
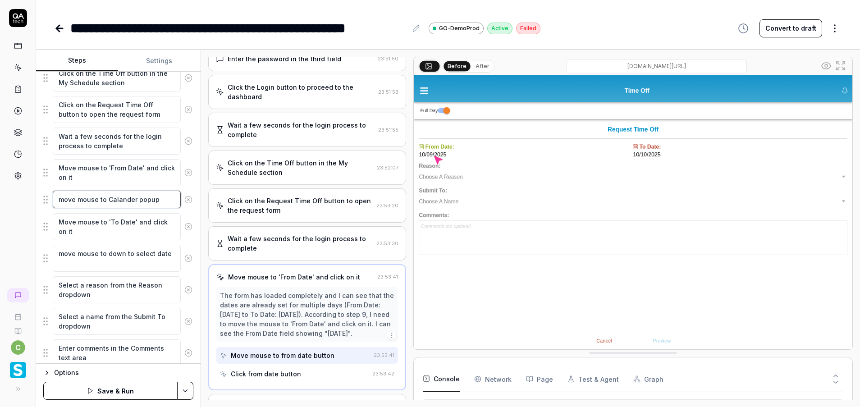
type textarea "*"
type textarea "move mouse to Calander popup f"
type textarea "*"
type textarea "move mouse to Calander popup fr"
type textarea "*"
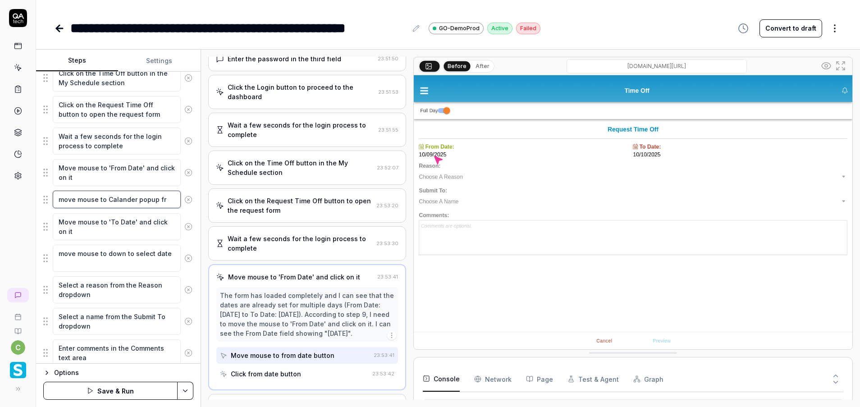
type textarea "move mouse to Calander popup fro"
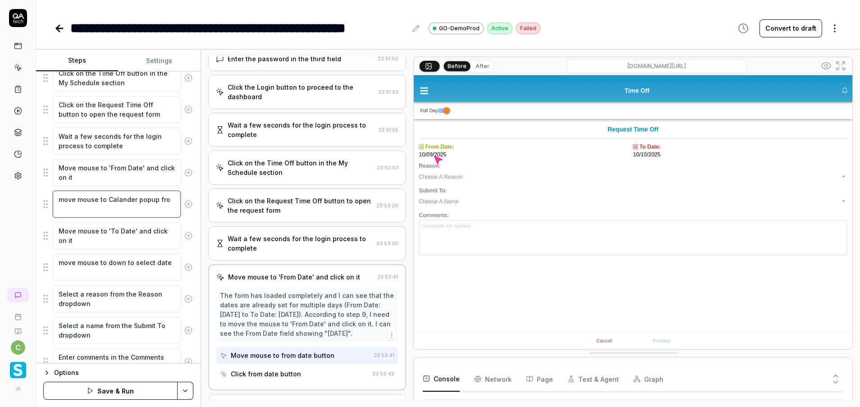
type textarea "*"
type textarea "move mouse to Calander popup from"
type textarea "*"
type textarea "move mouse to Calander popup from"
type textarea "*"
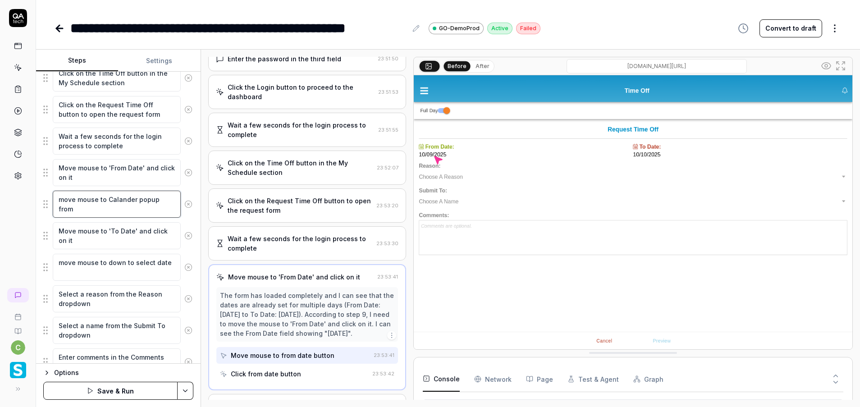
type textarea "move mouse to Calander popup from t"
type textarea "*"
type textarea "move mouse to Calander popup from th"
type textarea "*"
type textarea "move mouse to Calander popup from the"
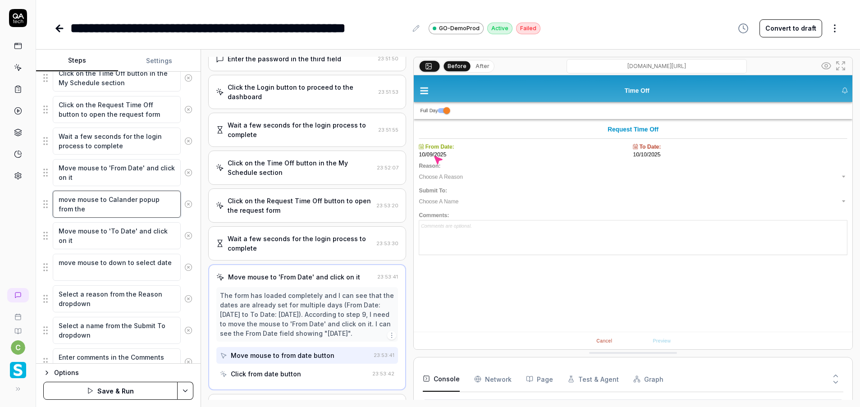
drag, startPoint x: 99, startPoint y: 198, endPoint x: 168, endPoint y: 213, distance: 70.4
click at [100, 198] on textarea "move mouse to Calander popup from the" at bounding box center [117, 204] width 128 height 27
type textarea "*"
type textarea "move mouse dto Calander popup from the"
type textarea "*"
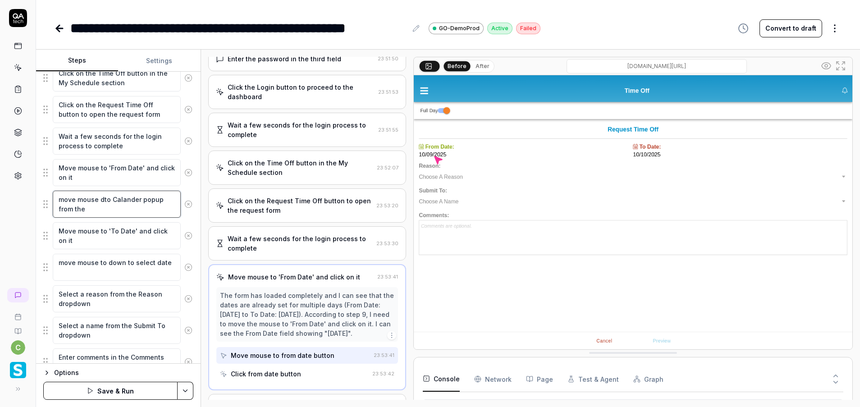
type textarea "move mouse doto Calander popup from the"
type textarea "*"
type textarea "move mouse dowto Calander popup from the"
type textarea "*"
type textarea "move mouse downto Calander popup from the"
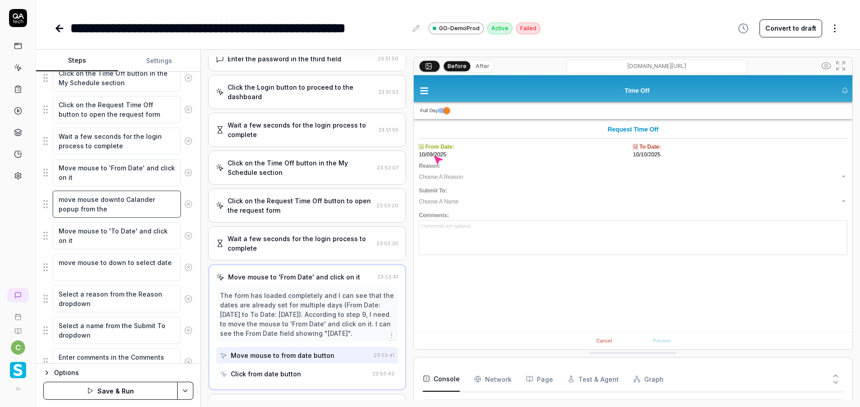
type textarea "*"
type textarea "move mouse down to Calander popup from the"
drag, startPoint x: 79, startPoint y: 206, endPoint x: 116, endPoint y: 203, distance: 37.1
click at [116, 203] on textarea "move mouse down to Calander popup from the" at bounding box center [117, 204] width 128 height 27
click at [120, 209] on textarea "move mouse down to Calander popup from the" at bounding box center [117, 204] width 128 height 27
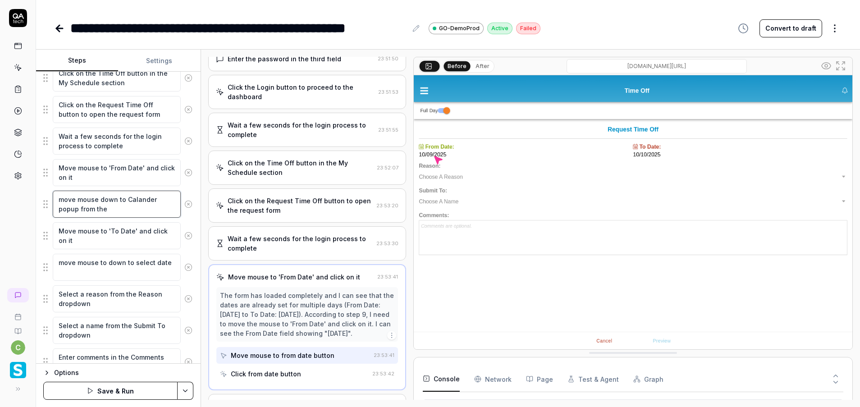
type textarea "*"
type textarea "move mouse down to Calander popup from the"
type textarea "*"
type textarea "move mouse down to Calander popup from th"
type textarea "*"
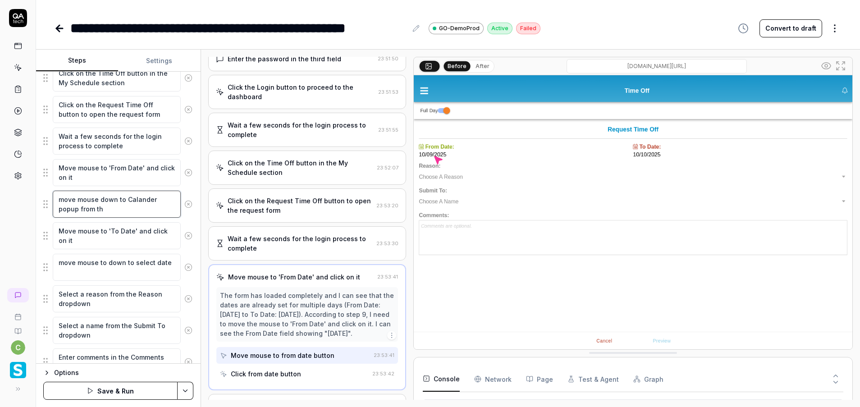
type textarea "move mouse down to Calander popup from t"
type textarea "*"
type textarea "move mouse down to Calander popup from"
type textarea "*"
type textarea "move mouse down to Calander popup from"
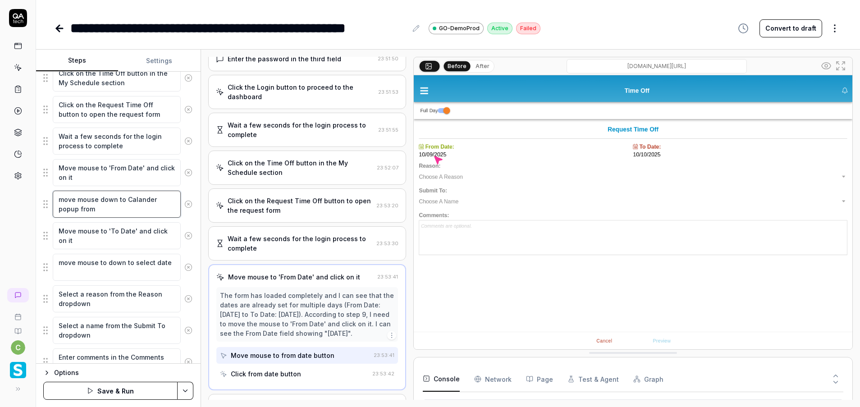
type textarea "*"
type textarea "move mouse down to Calander popup fro"
type textarea "*"
type textarea "move mouse down to Calander popup fr"
type textarea "*"
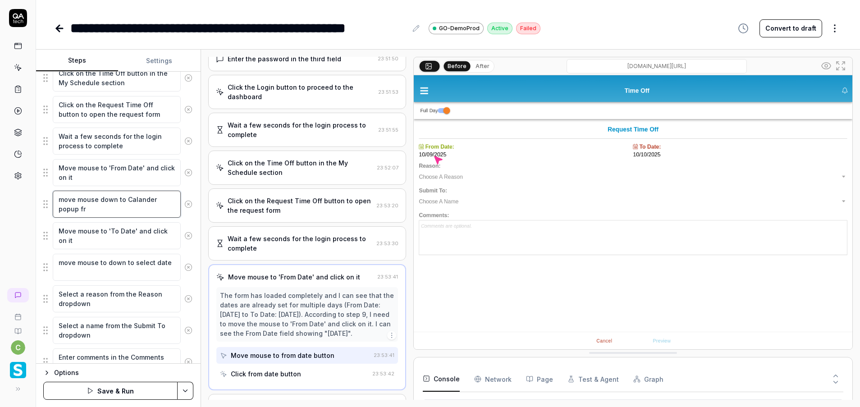
type textarea "move mouse down to Calander popup f"
type textarea "*"
type textarea "move mouse down to Calander popup"
type textarea "*"
type textarea "move mouse down to Calander popup"
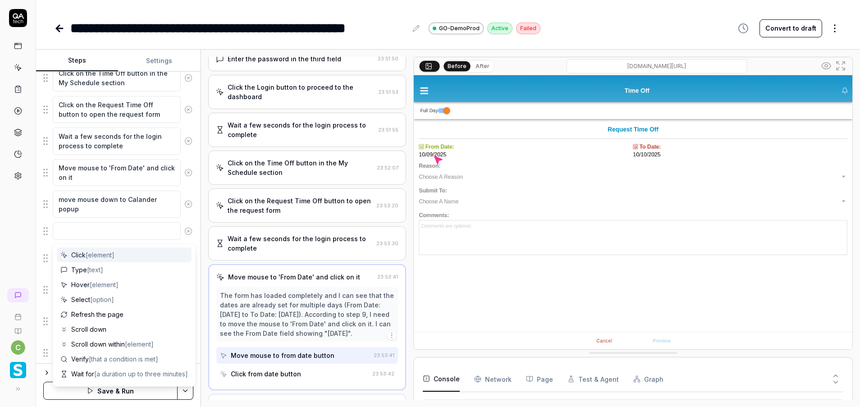
type textarea "*"
type textarea "c"
type textarea "*"
type textarea "cl"
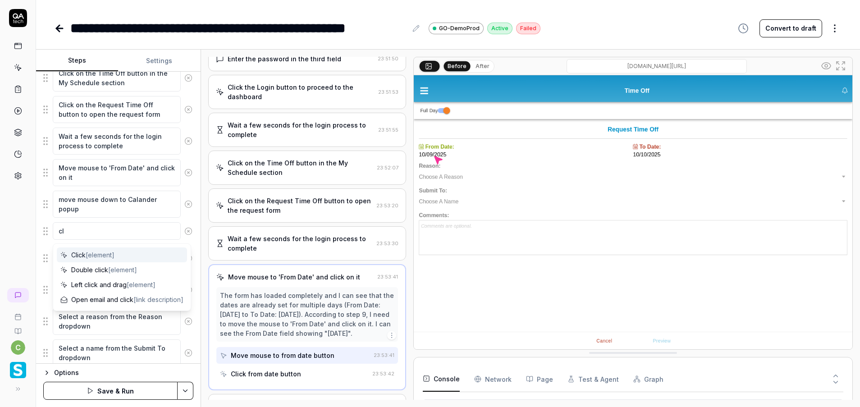
type textarea "*"
type textarea "cli"
type textarea "*"
type textarea "clic"
type textarea "*"
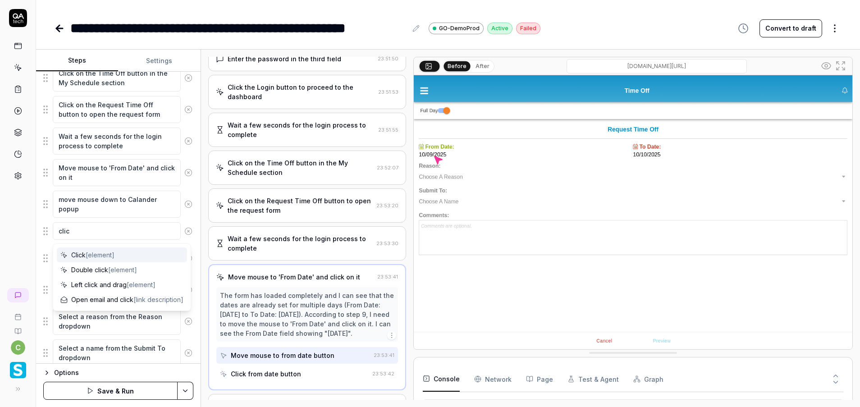
type textarea "click"
type textarea "*"
type textarea "click"
type textarea "*"
type textarea "click o"
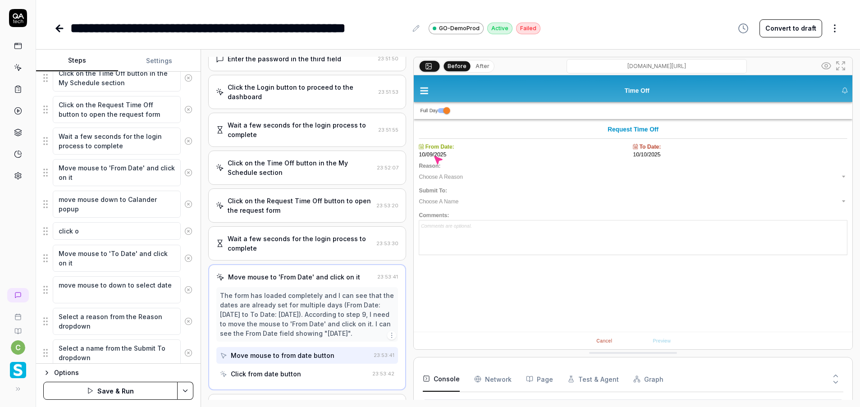
type textarea "*"
type textarea "click on"
type textarea "*"
type textarea "click on"
type textarea "*"
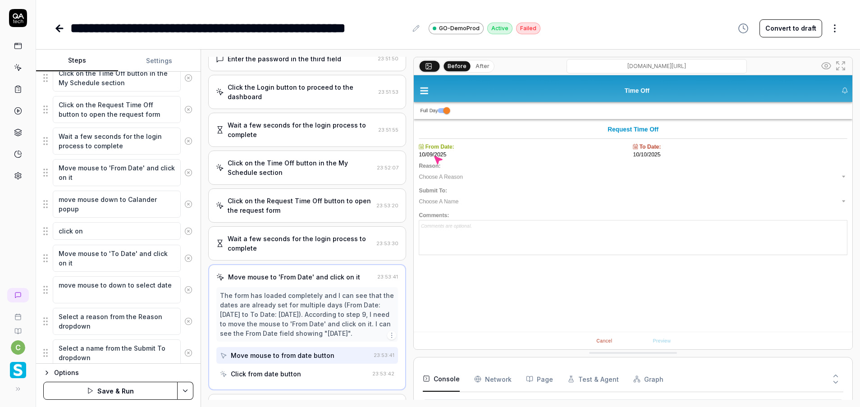
type textarea "click on r"
type textarea "*"
type textarea "click on ra"
type textarea "*"
type textarea "click on ram"
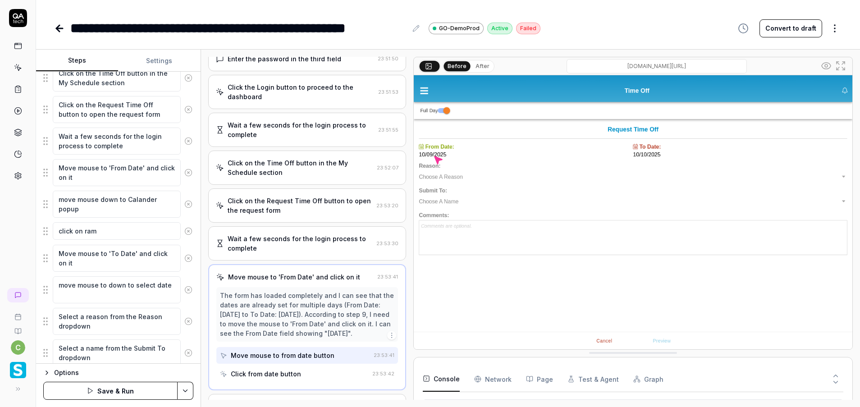
type textarea "*"
type textarea "click on ra"
type textarea "*"
type textarea "click on ran"
type textarea "*"
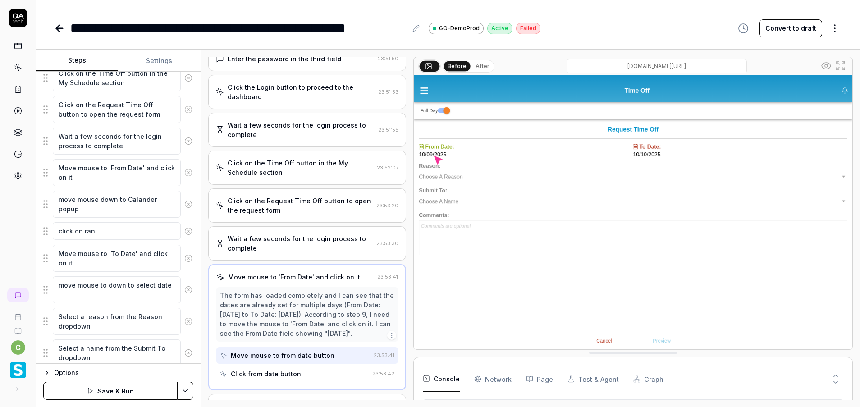
type textarea "click on rand"
type textarea "*"
type textarea "click on randi"
type textarea "*"
type textarea "click on randim"
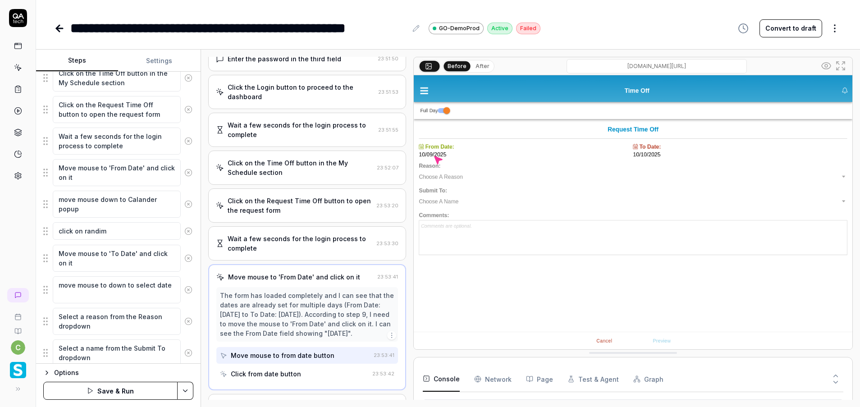
type textarea "*"
type textarea "click on randim"
type textarea "*"
type textarea "click on randim"
type textarea "*"
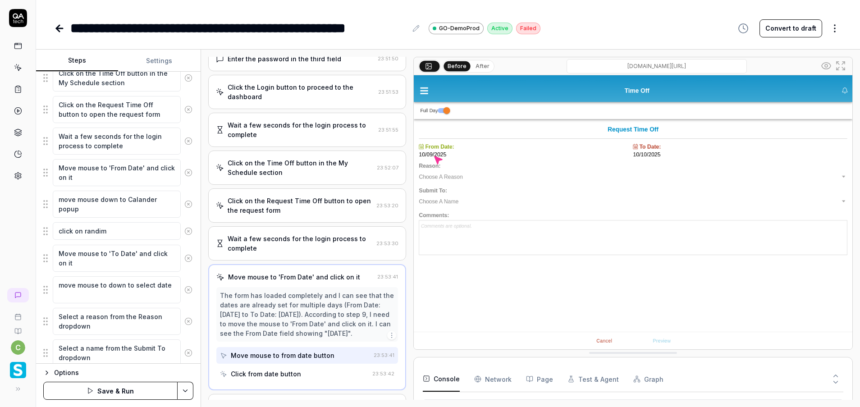
type textarea "click on randi"
type textarea "*"
type textarea "click on rand"
type textarea "*"
type textarea "click on ran"
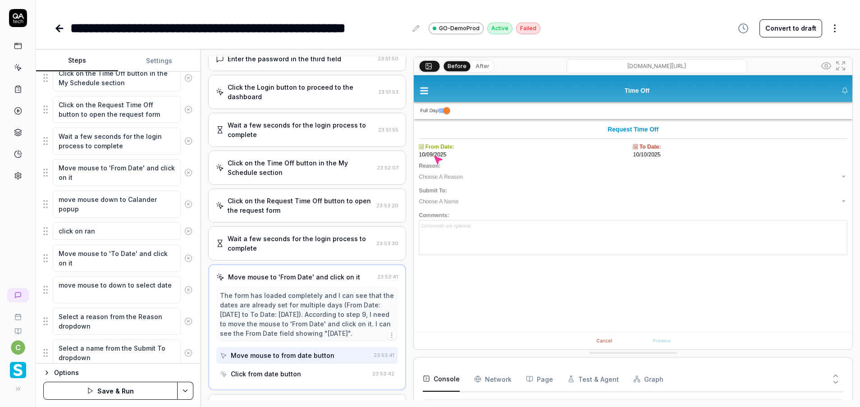
type textarea "*"
type textarea "click on rand"
type textarea "*"
type textarea "click on rando"
type textarea "*"
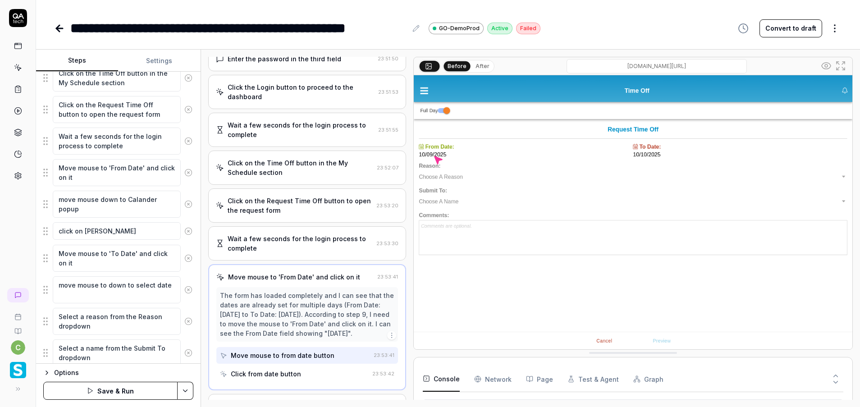
type textarea "click on random"
type textarea "*"
type textarea "click on random"
type textarea "*"
type textarea "click on random d"
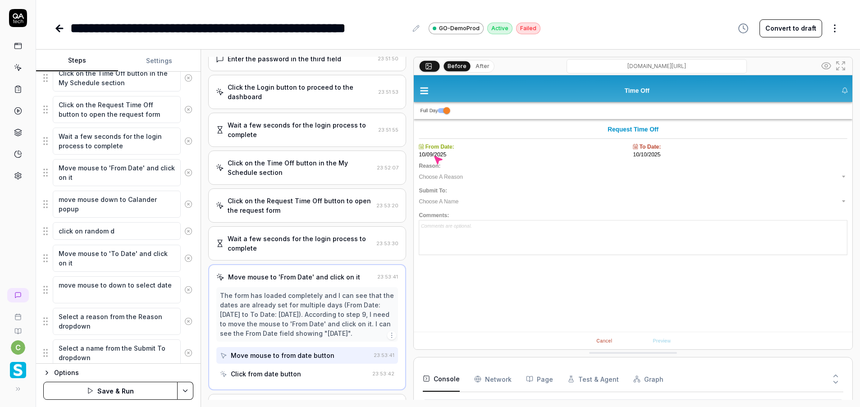
type textarea "*"
type textarea "click on random dat"
type textarea "*"
type textarea "click on random da"
type textarea "*"
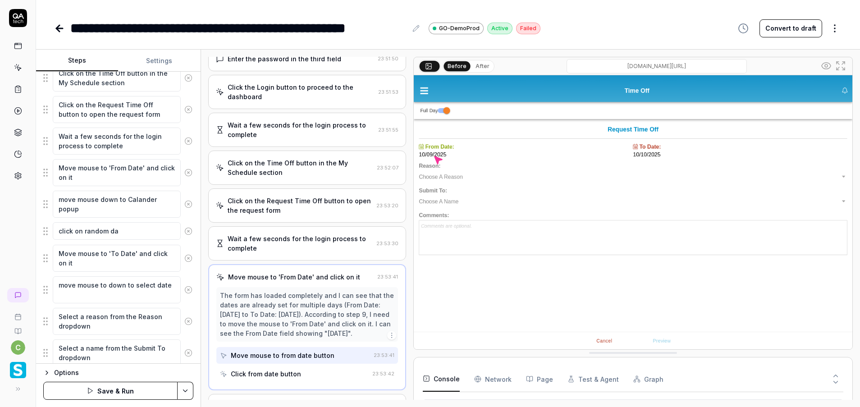
type textarea "click on random dat"
type textarea "*"
type textarea "click on random date"
type textarea "*"
type textarea "click on random dated"
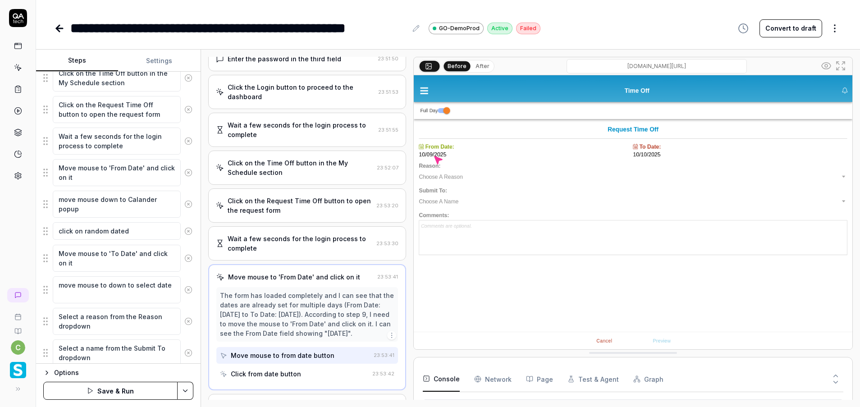
type textarea "*"
type textarea "click on random date"
type textarea "*"
type textarea "click on random dates"
click at [184, 388] on html "**********" at bounding box center [430, 203] width 860 height 407
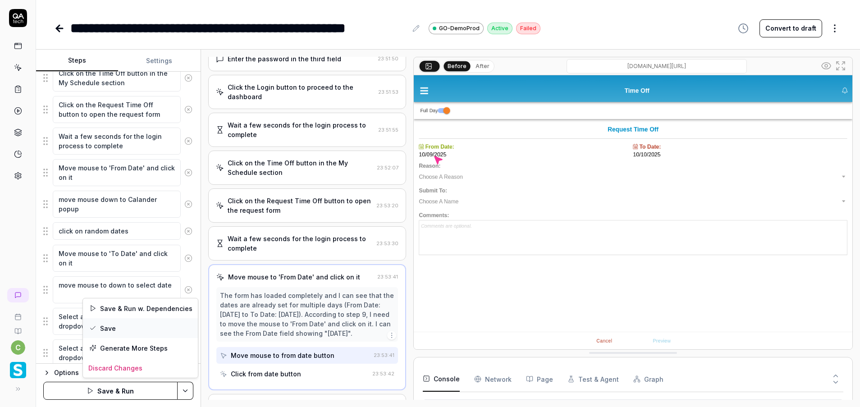
click at [137, 333] on div "Save" at bounding box center [140, 328] width 115 height 20
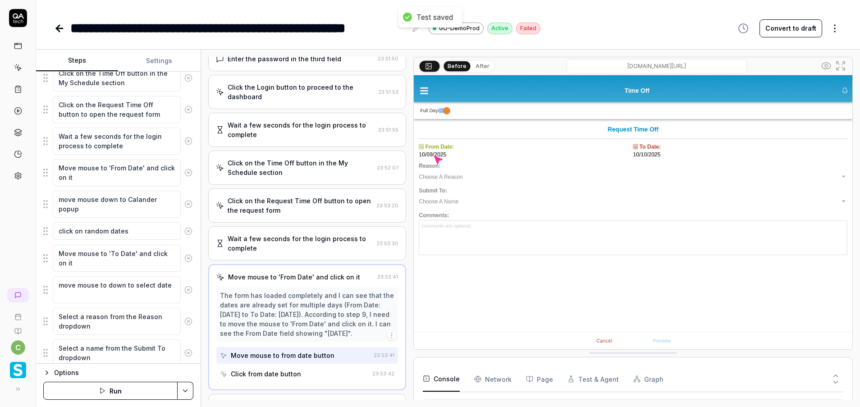
click at [132, 396] on button "Run" at bounding box center [110, 391] width 134 height 18
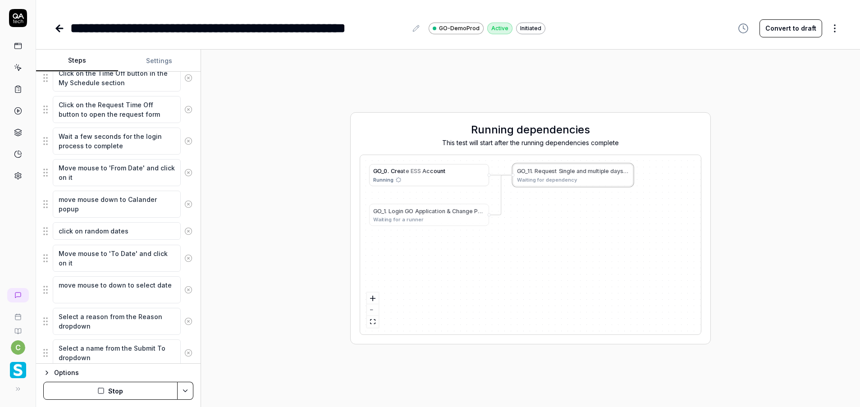
drag, startPoint x: 557, startPoint y: 173, endPoint x: 543, endPoint y: 271, distance: 98.8
click at [543, 271] on div "G O _ 0 . C r e a t e E S S A c c o u n t Running G O _ 1 . L o g i n G O A p p…" at bounding box center [530, 244] width 341 height 179
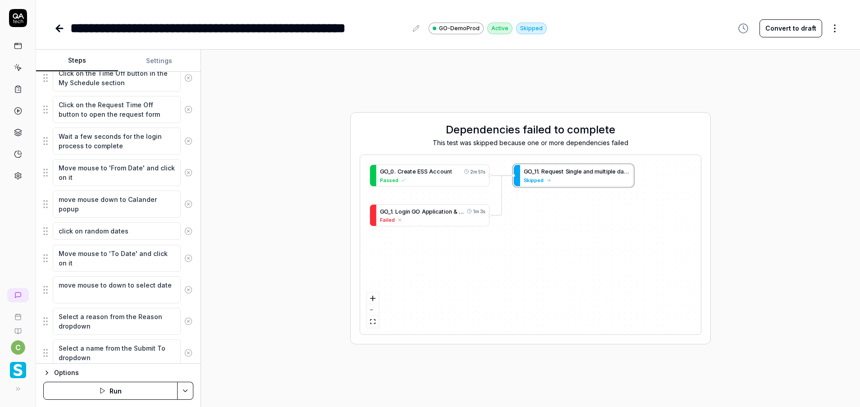
click at [184, 387] on html "**********" at bounding box center [430, 203] width 860 height 407
click at [135, 388] on html "**********" at bounding box center [430, 203] width 860 height 407
click at [135, 388] on button "Run" at bounding box center [110, 391] width 134 height 18
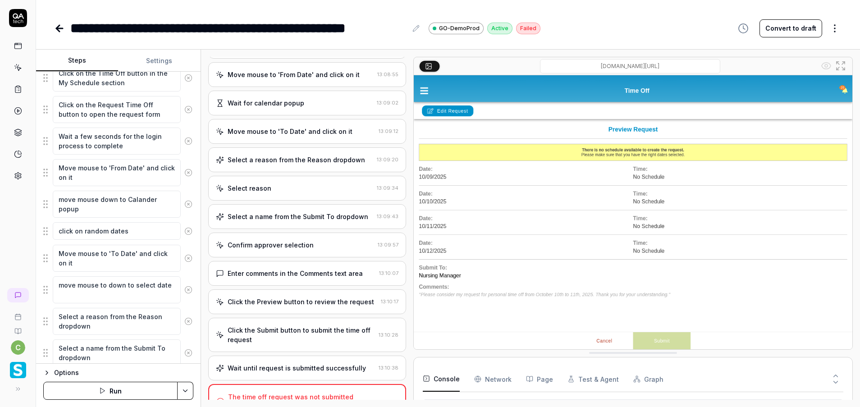
scroll to position [330, 0]
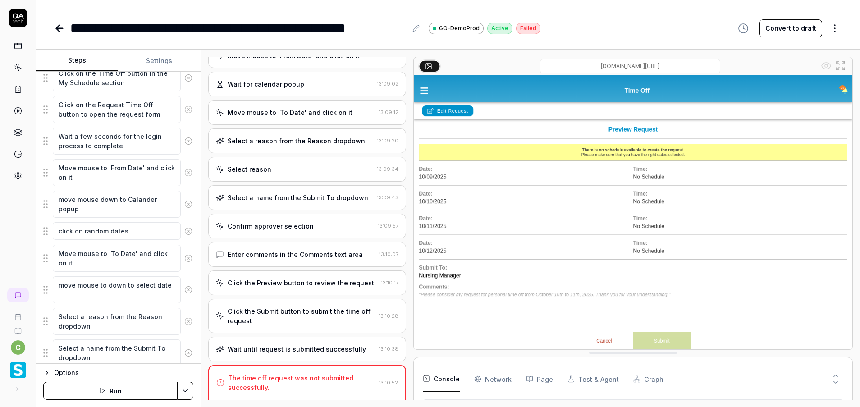
type textarea "*"
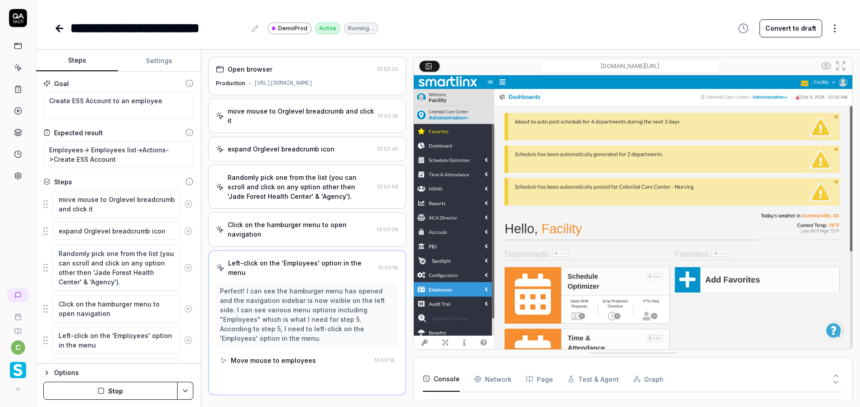
click at [162, 57] on button "Settings" at bounding box center [159, 61] width 82 height 22
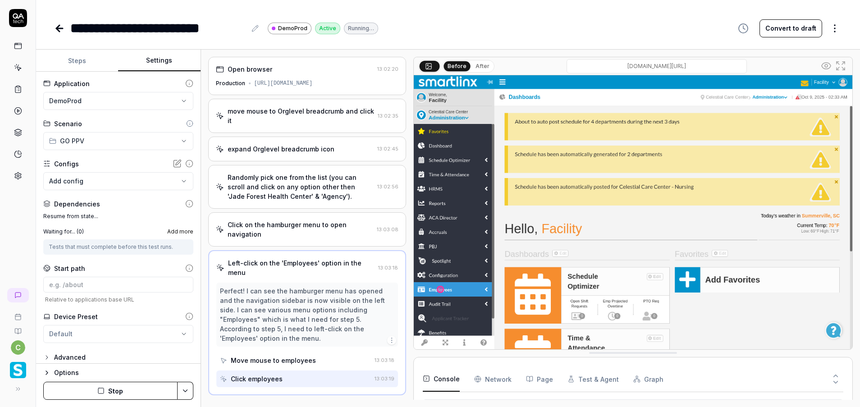
click at [77, 57] on button "Steps" at bounding box center [77, 61] width 82 height 22
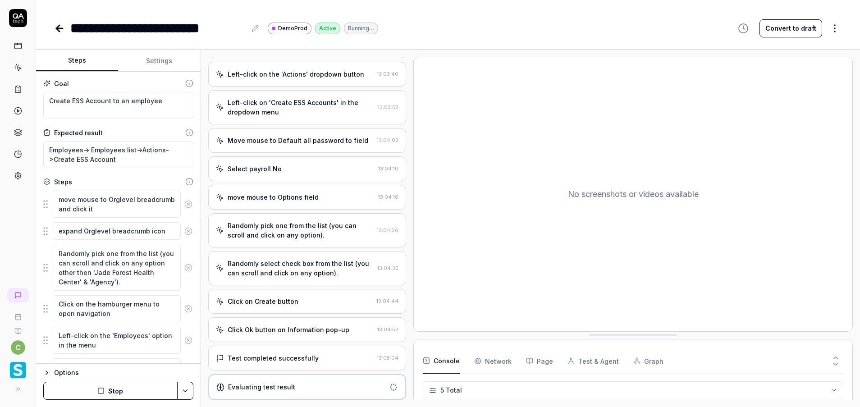
scroll to position [385, 0]
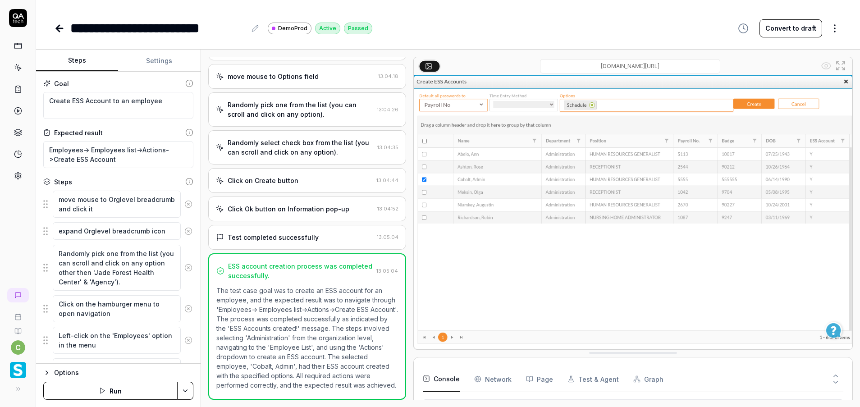
type textarea "*"
click at [22, 65] on icon at bounding box center [18, 68] width 8 height 8
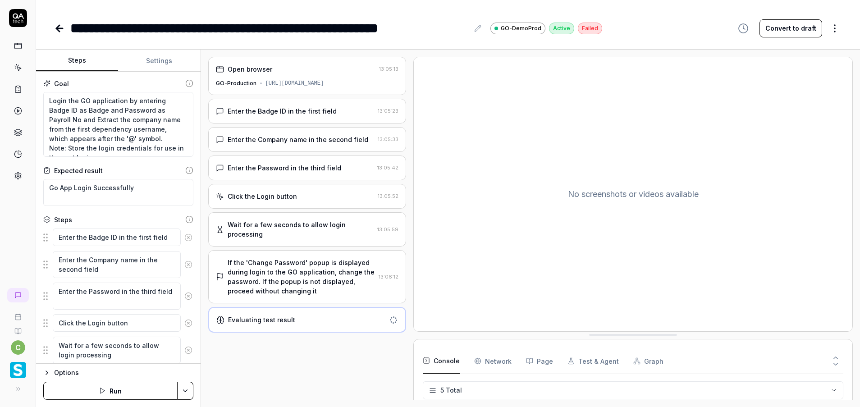
type textarea "*"
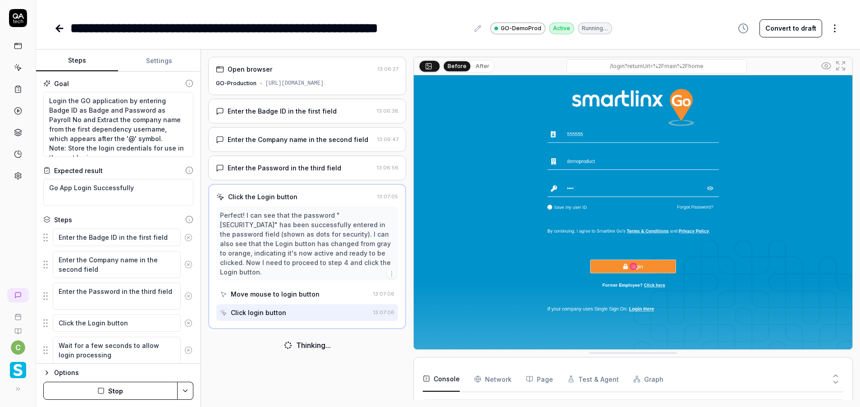
scroll to position [66, 0]
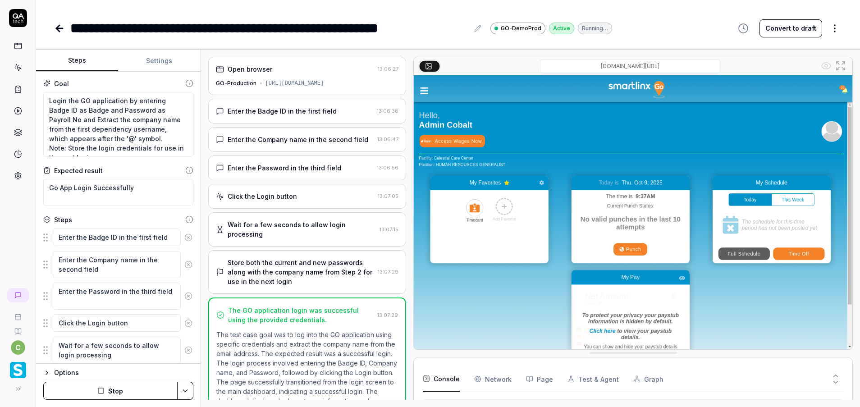
type textarea "*"
